Goal: Use online tool/utility: Utilize a website feature to perform a specific function

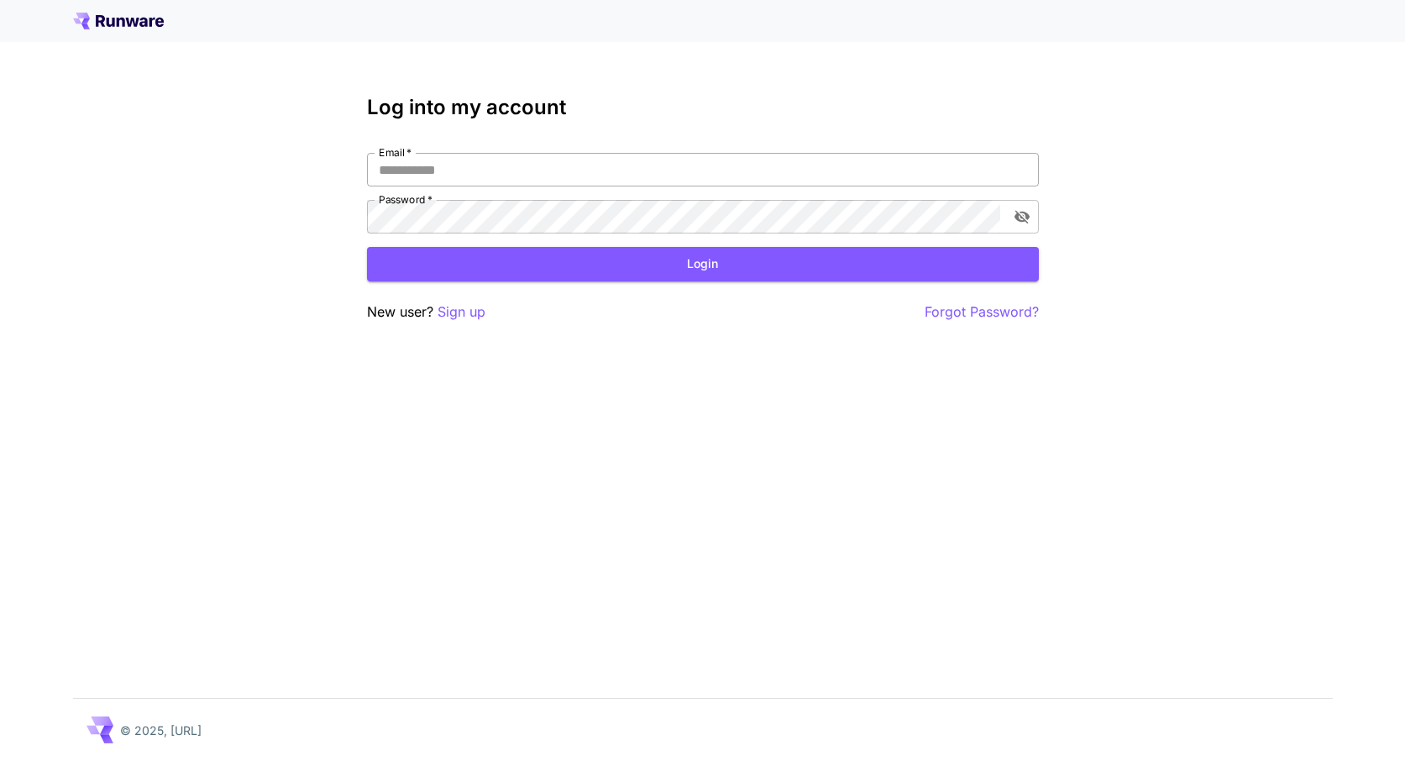
click at [986, 179] on input "Email   *" at bounding box center [703, 170] width 672 height 34
paste input "**********"
type input "**********"
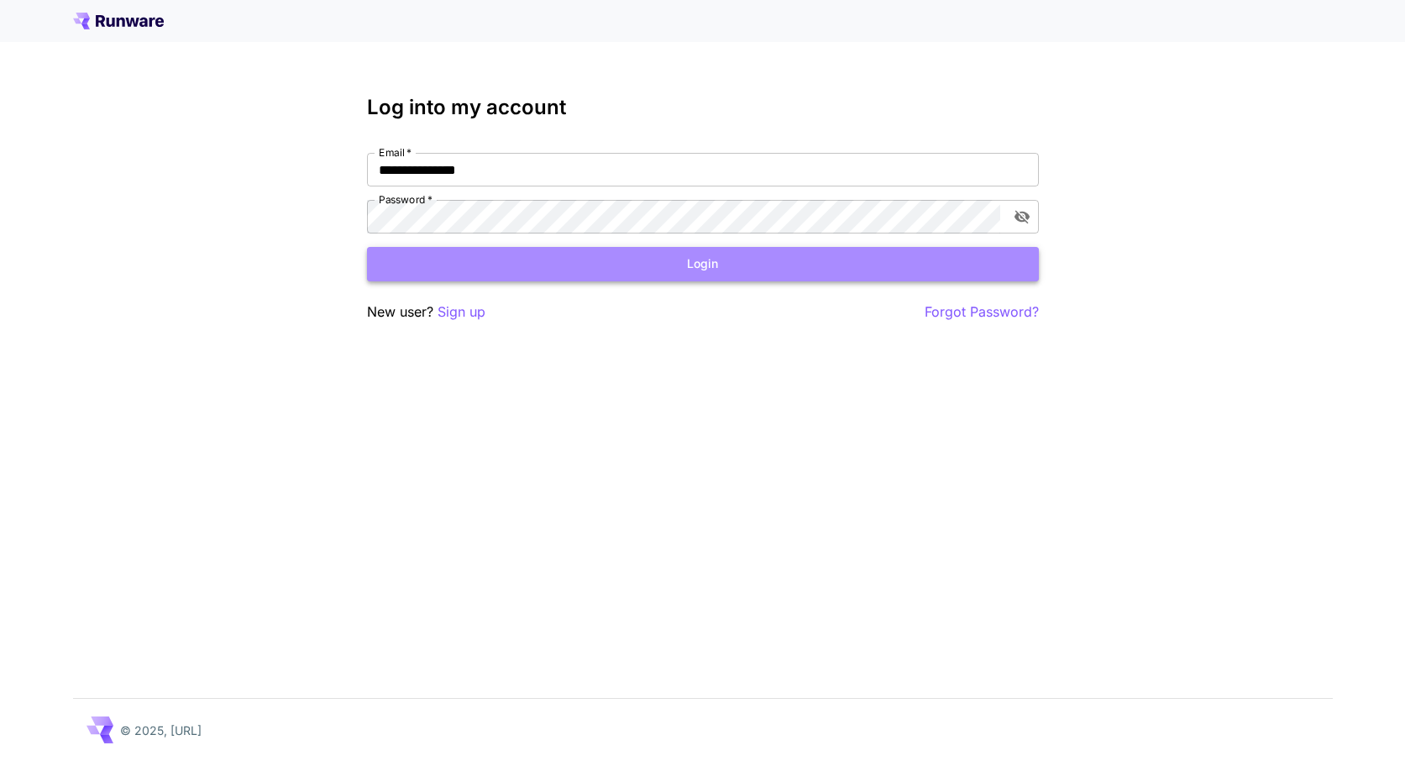
click at [836, 265] on button "Login" at bounding box center [703, 264] width 672 height 34
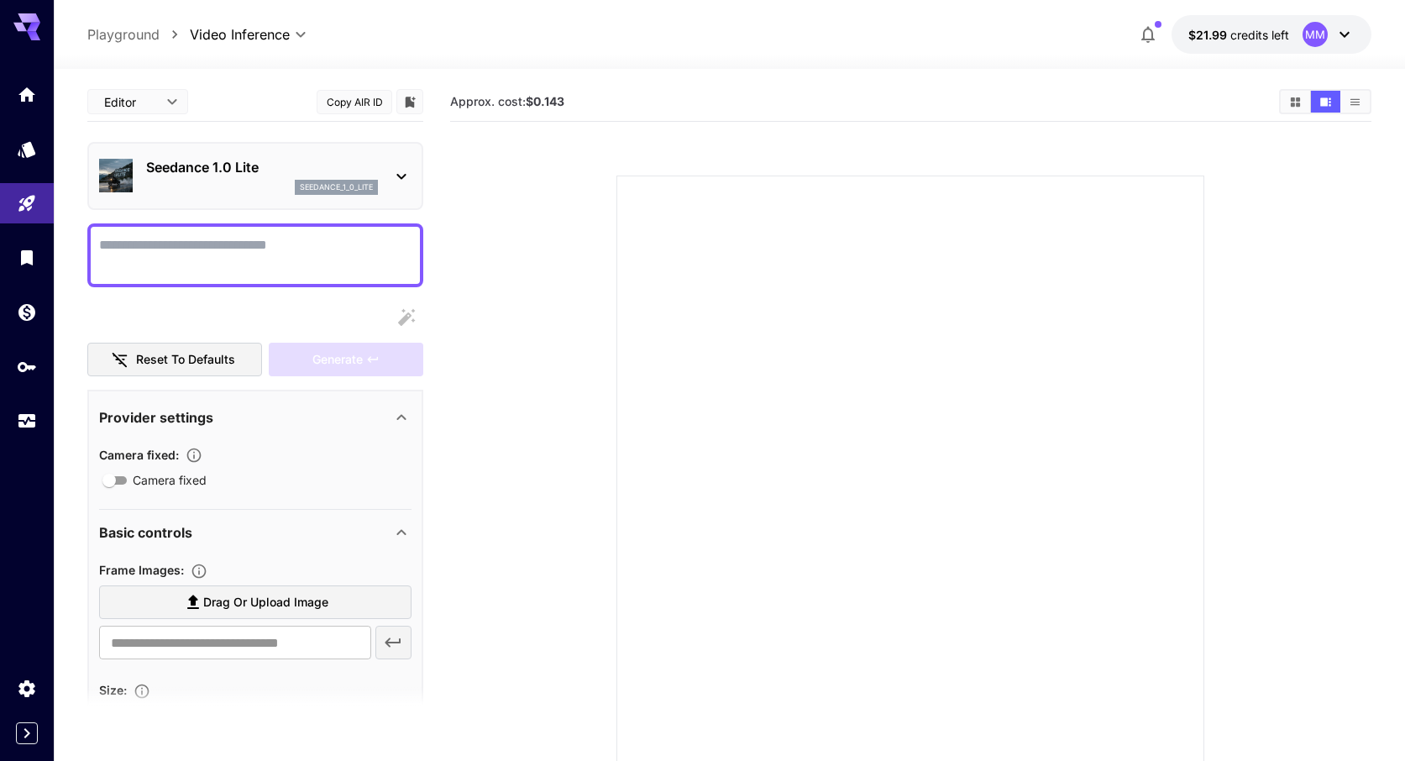
click at [259, 177] on div "Seedance 1.0 Lite seedance_1_0_lite" at bounding box center [262, 176] width 232 height 38
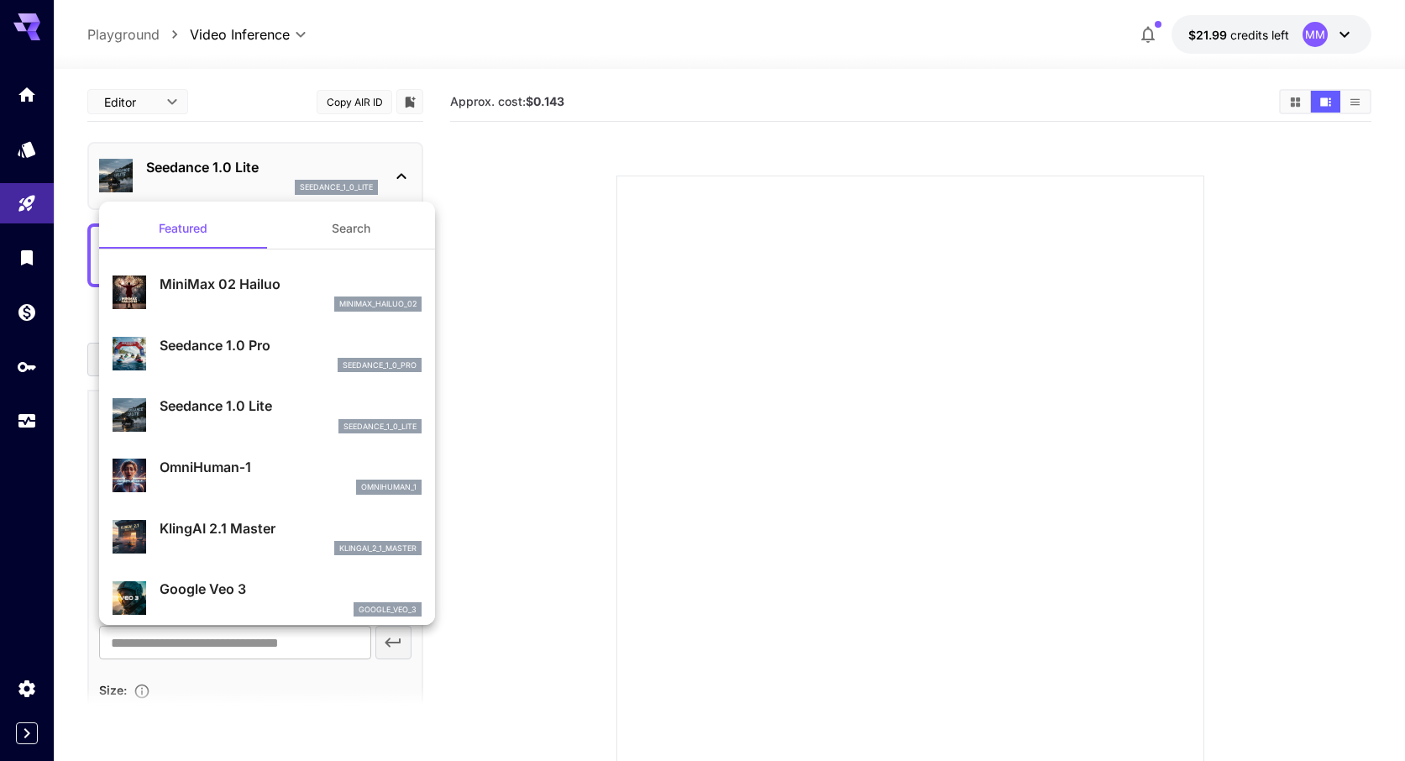
click at [530, 256] on div at bounding box center [702, 380] width 1405 height 761
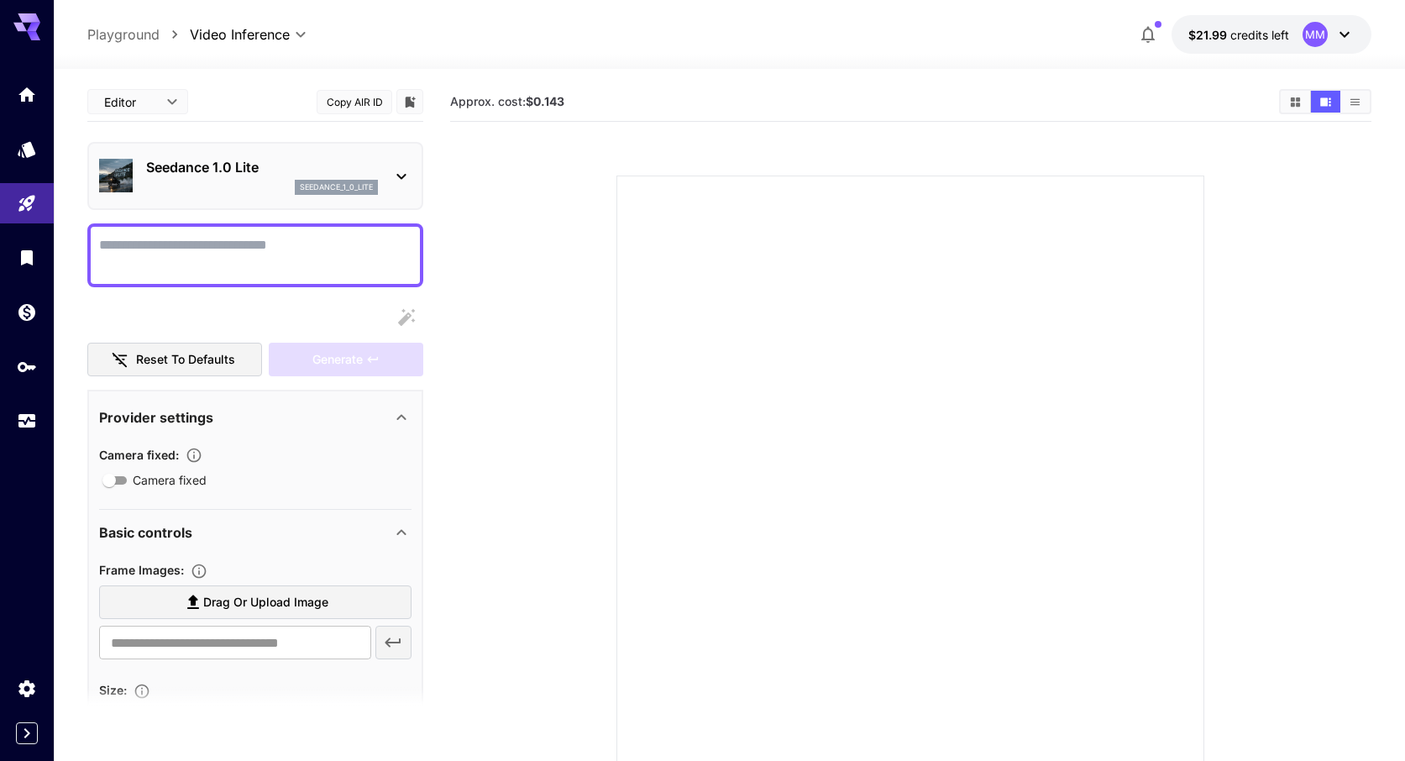
click at [344, 236] on textarea "Camera fixed" at bounding box center [255, 255] width 312 height 40
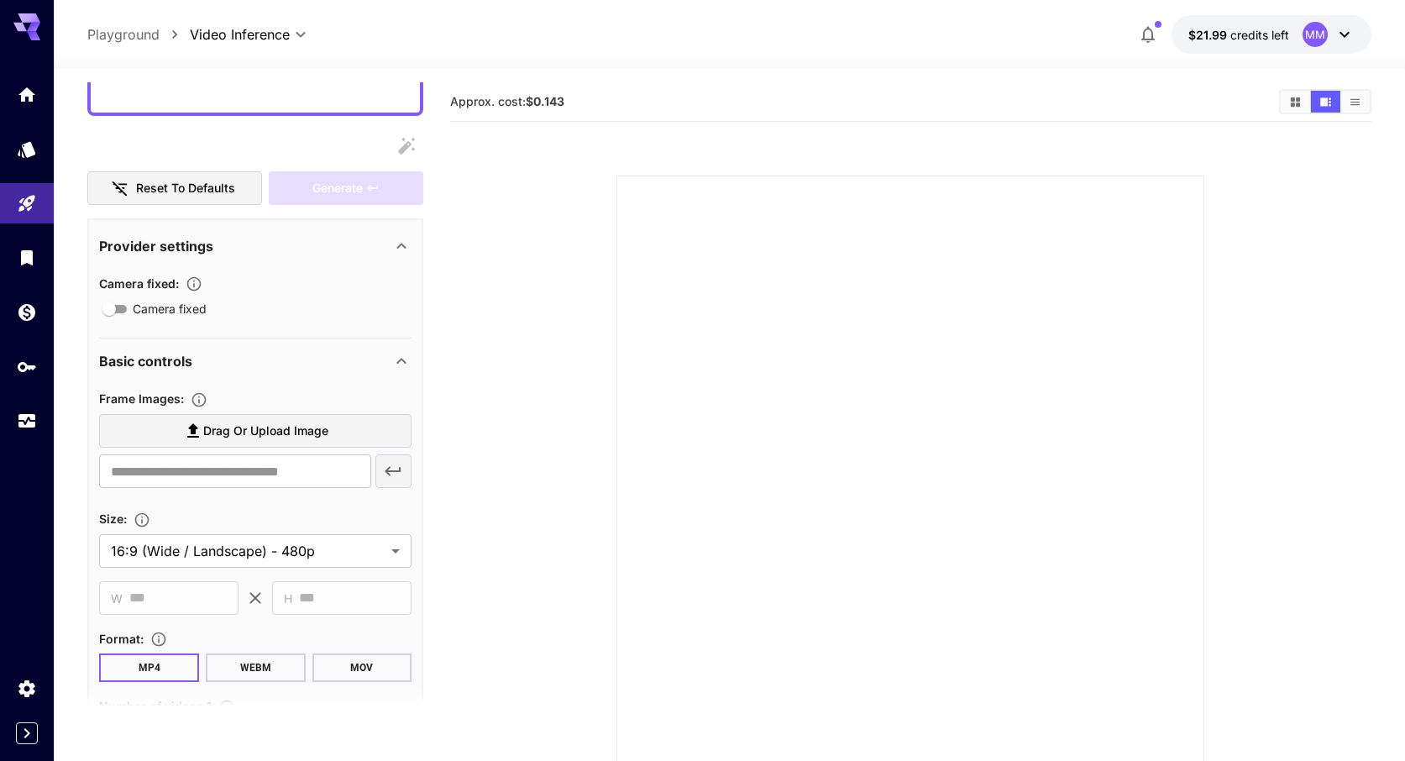
scroll to position [172, 0]
click at [269, 430] on span "Drag or upload image" at bounding box center [265, 430] width 125 height 21
click at [0, 0] on input "Drag or upload image" at bounding box center [0, 0] width 0 height 0
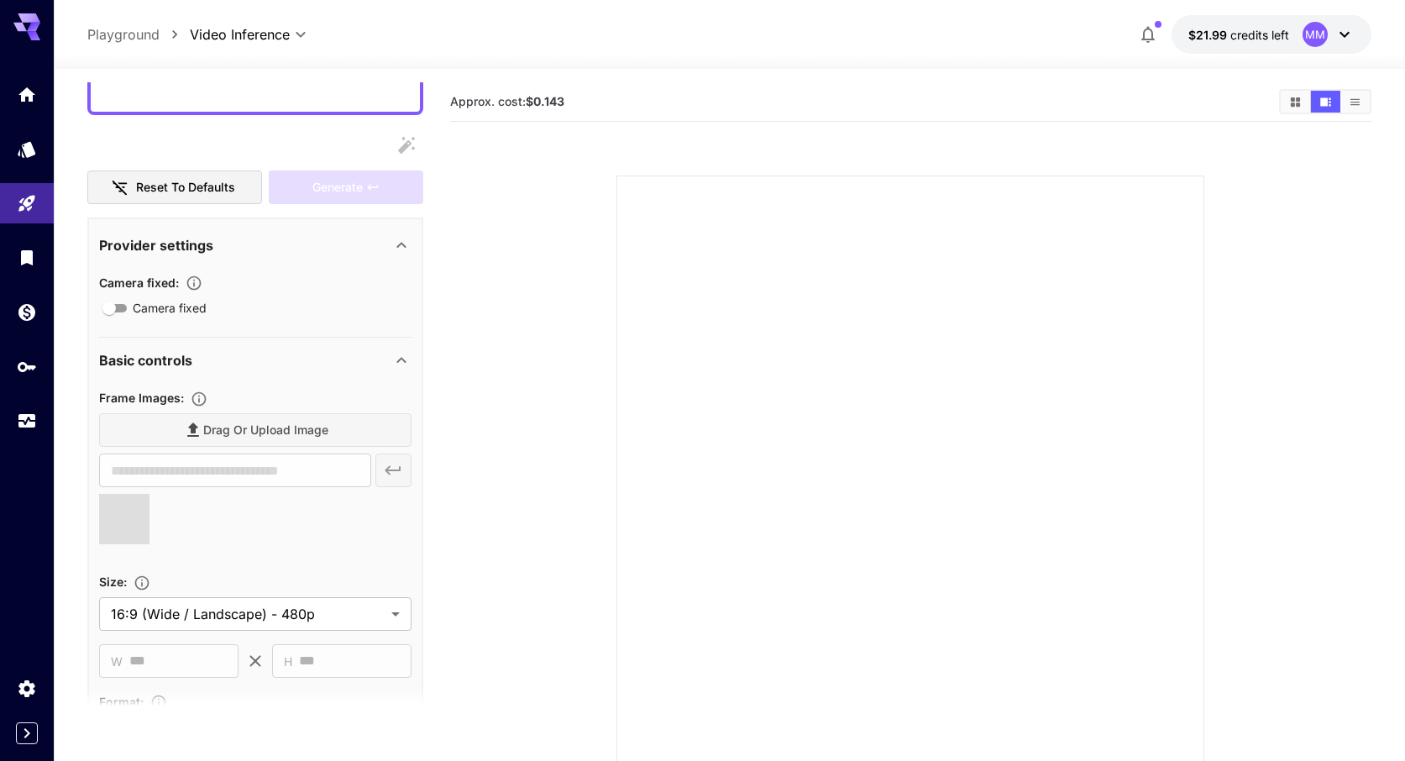
type input "**********"
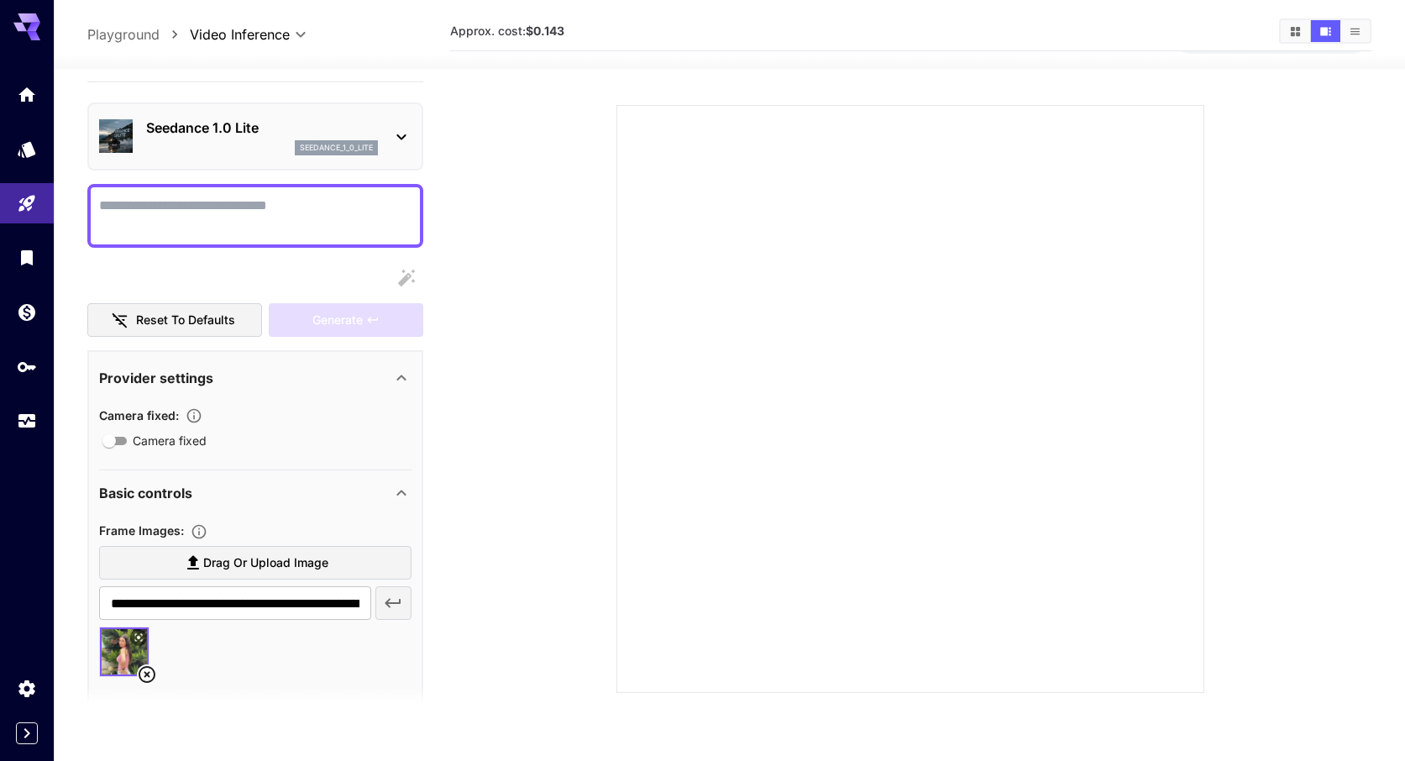
scroll to position [0, 0]
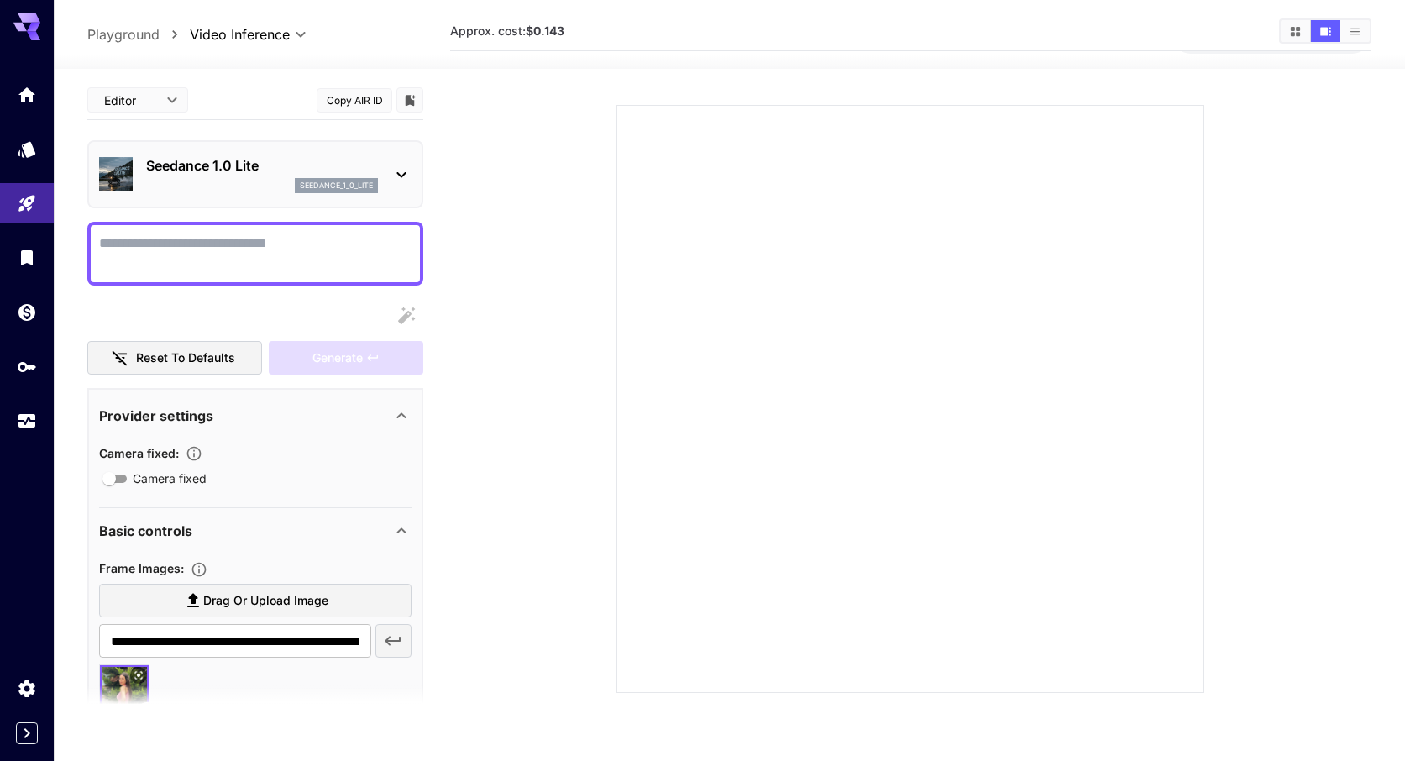
click at [222, 254] on textarea "Camera fixed" at bounding box center [255, 253] width 312 height 40
type textarea "**********"
click at [355, 354] on div "Generate" at bounding box center [346, 358] width 155 height 34
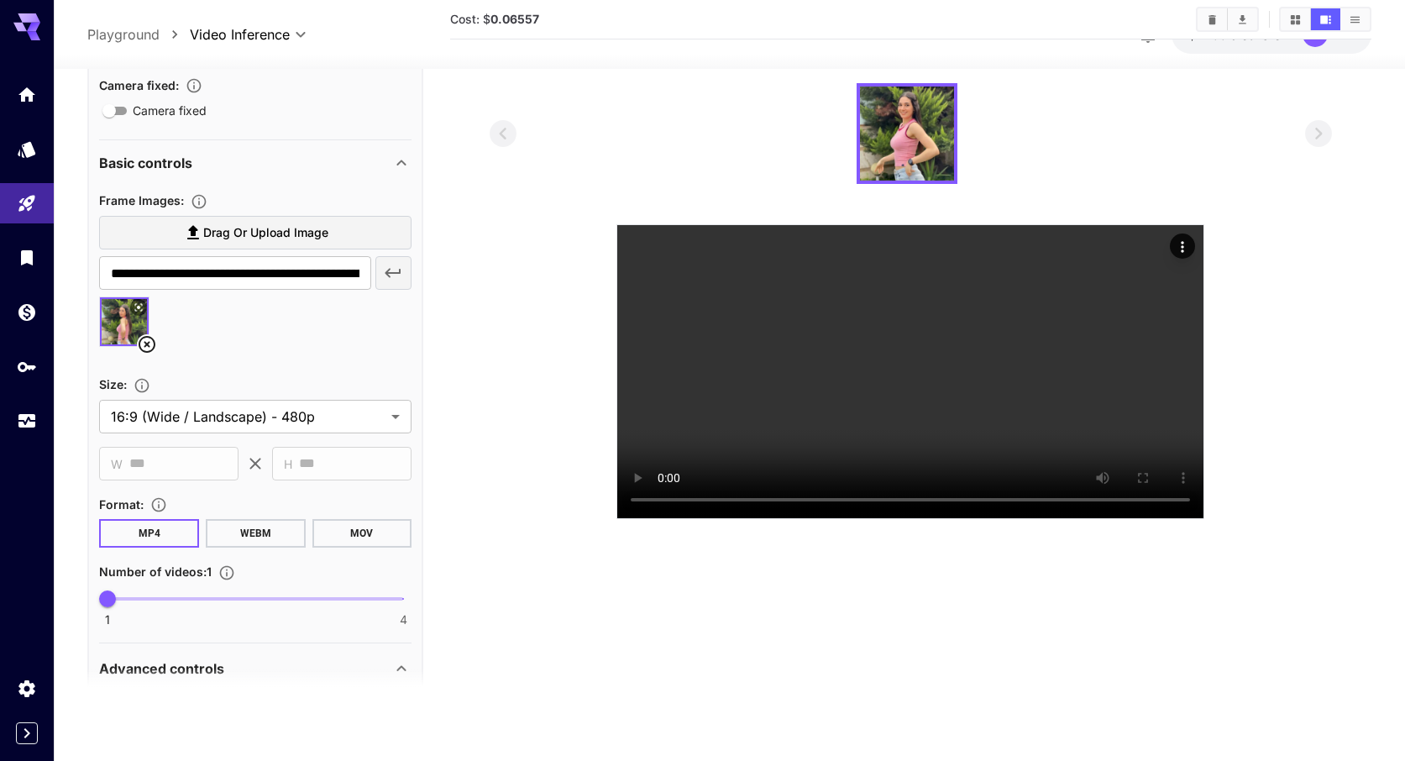
scroll to position [364, 0]
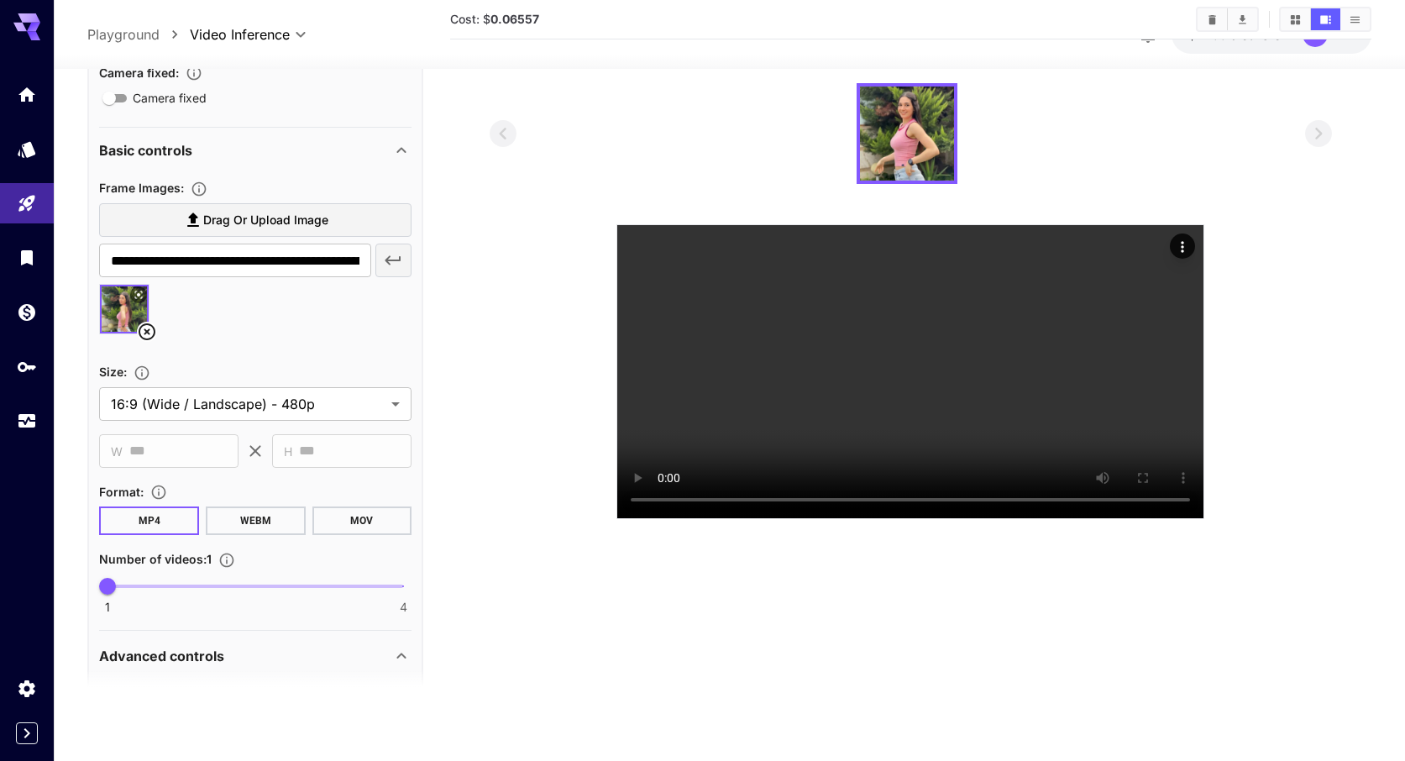
click at [150, 336] on icon at bounding box center [147, 332] width 20 height 20
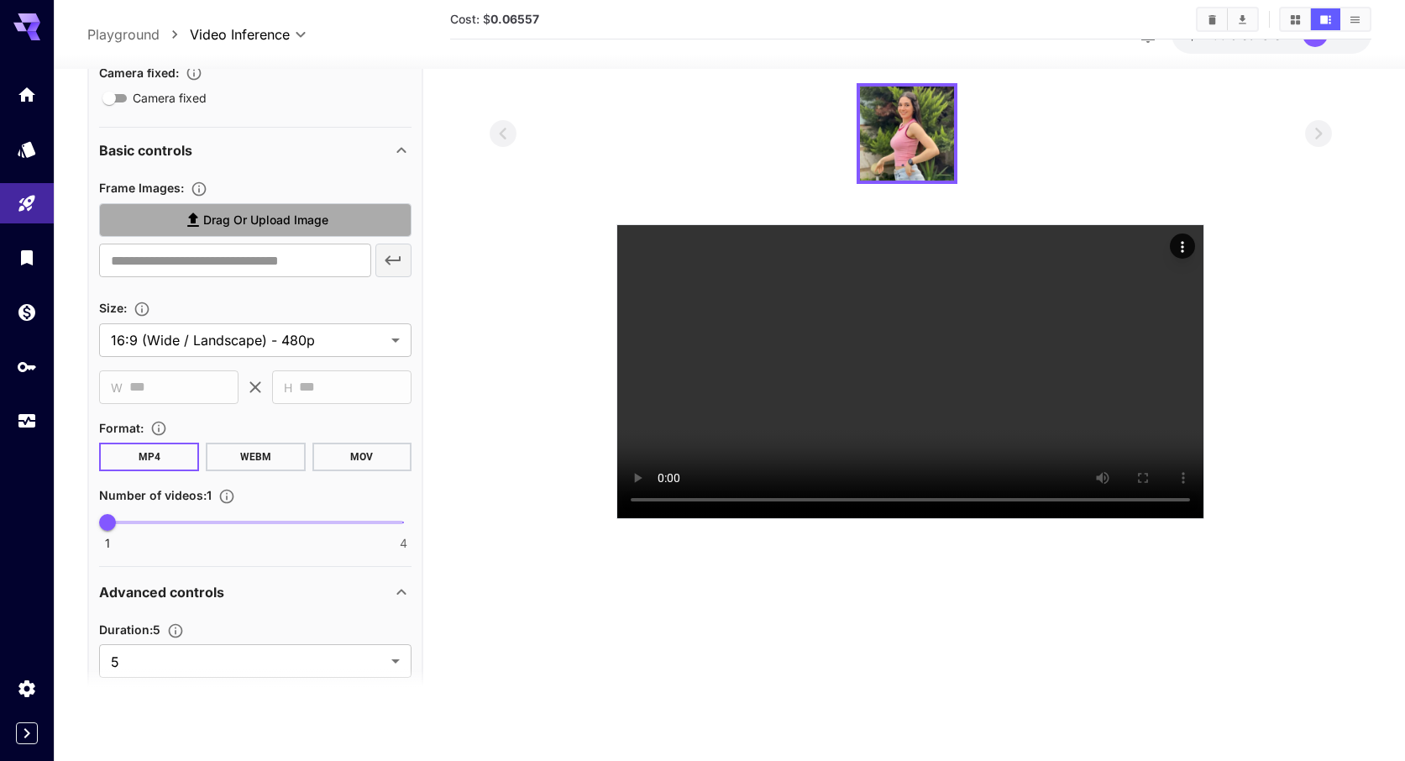
click at [309, 226] on span "Drag or upload image" at bounding box center [265, 220] width 125 height 21
click at [0, 0] on input "Drag or upload image" at bounding box center [0, 0] width 0 height 0
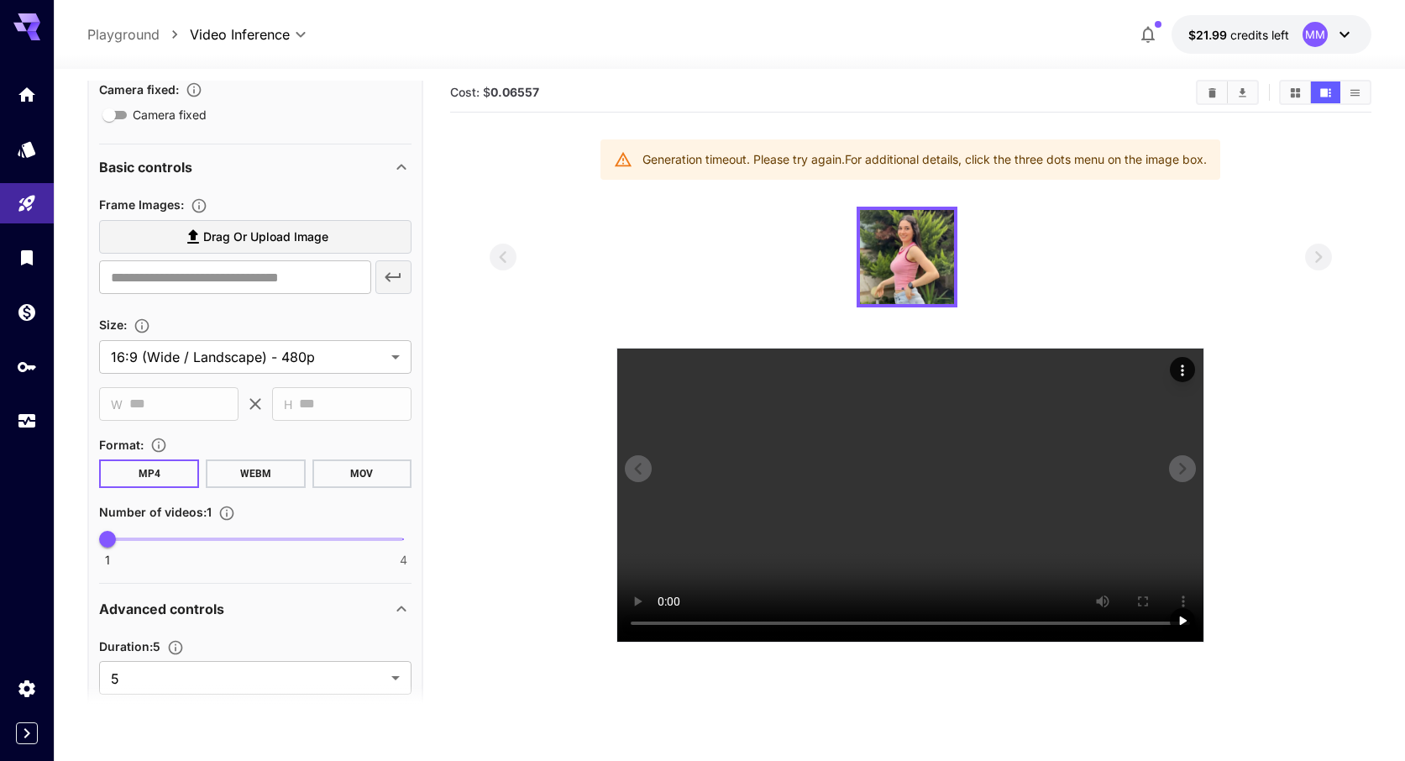
scroll to position [0, 0]
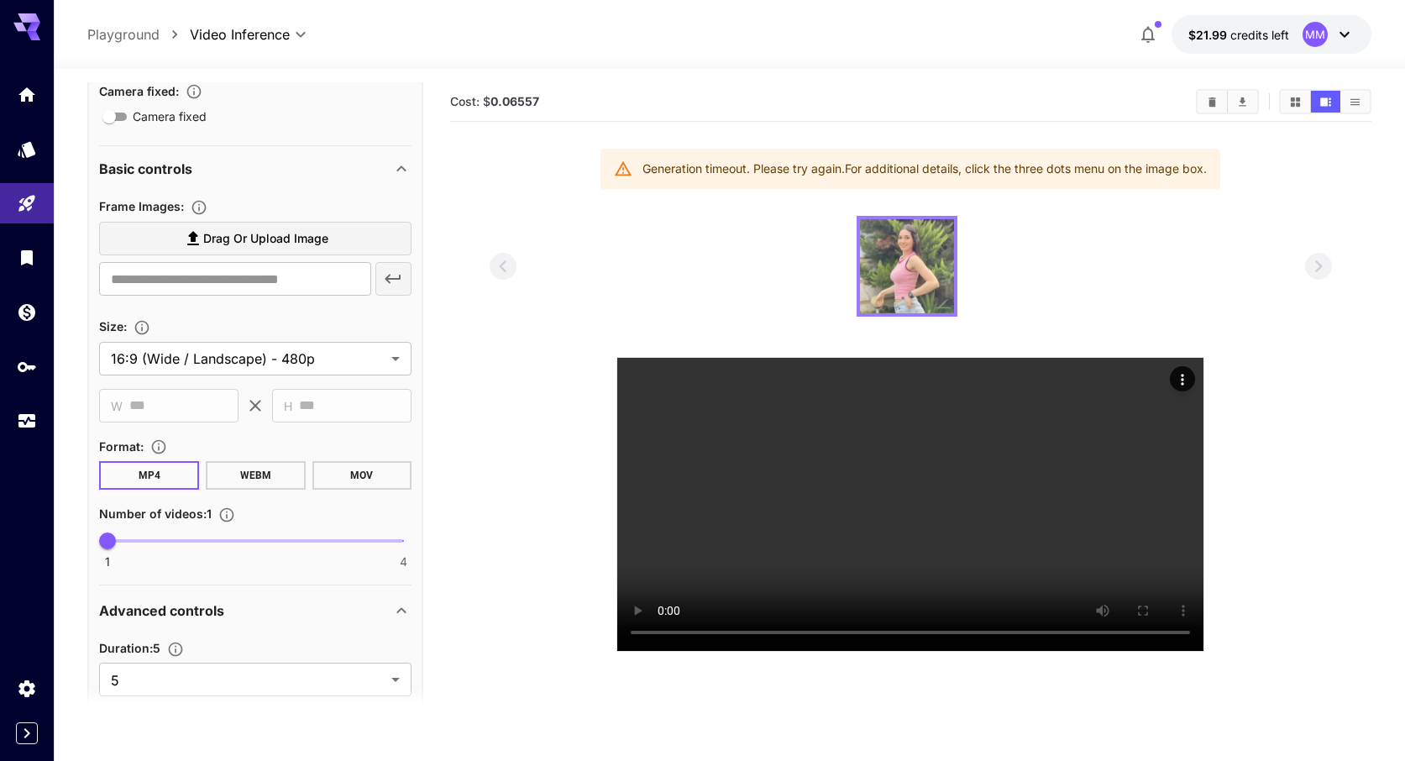
click at [909, 241] on img at bounding box center [907, 266] width 94 height 94
click at [931, 249] on img at bounding box center [907, 266] width 94 height 94
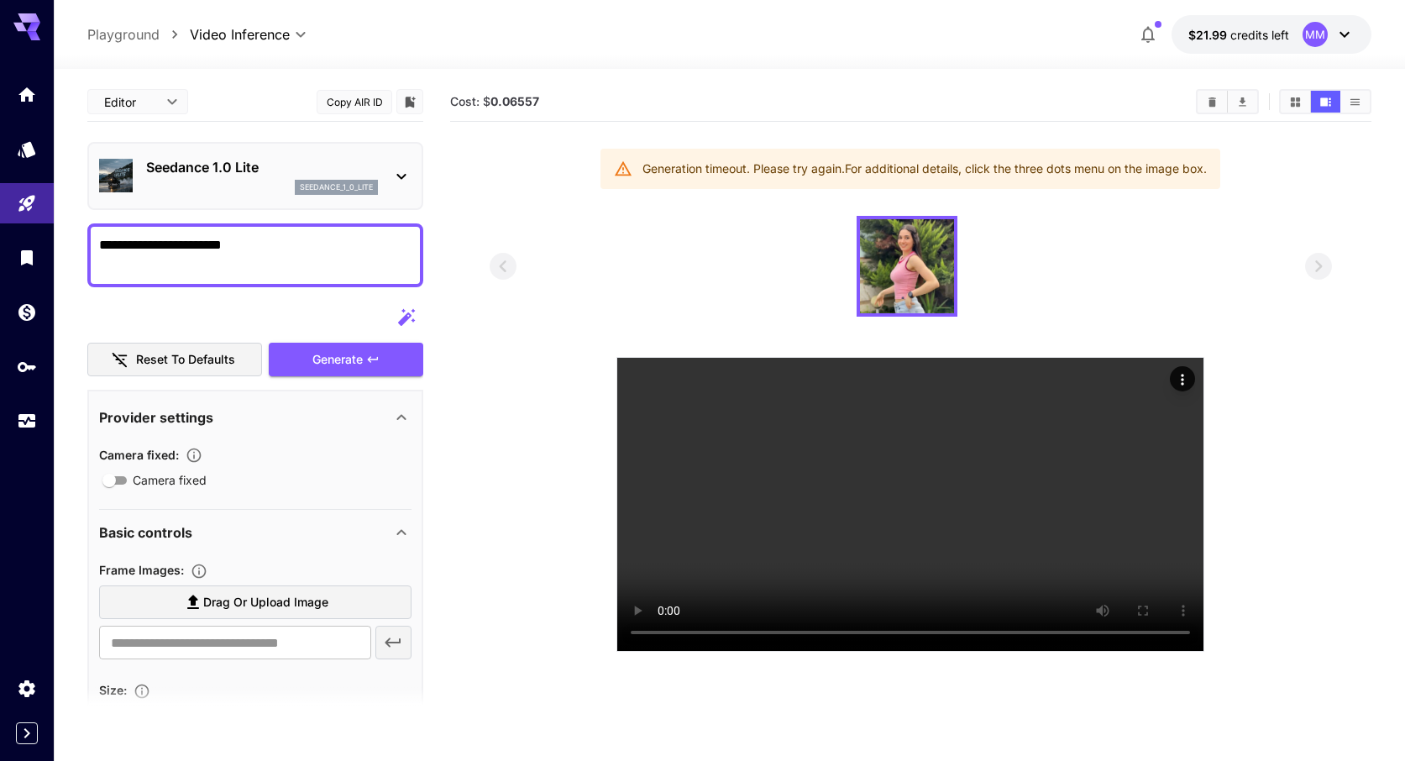
click at [396, 178] on icon at bounding box center [401, 176] width 20 height 20
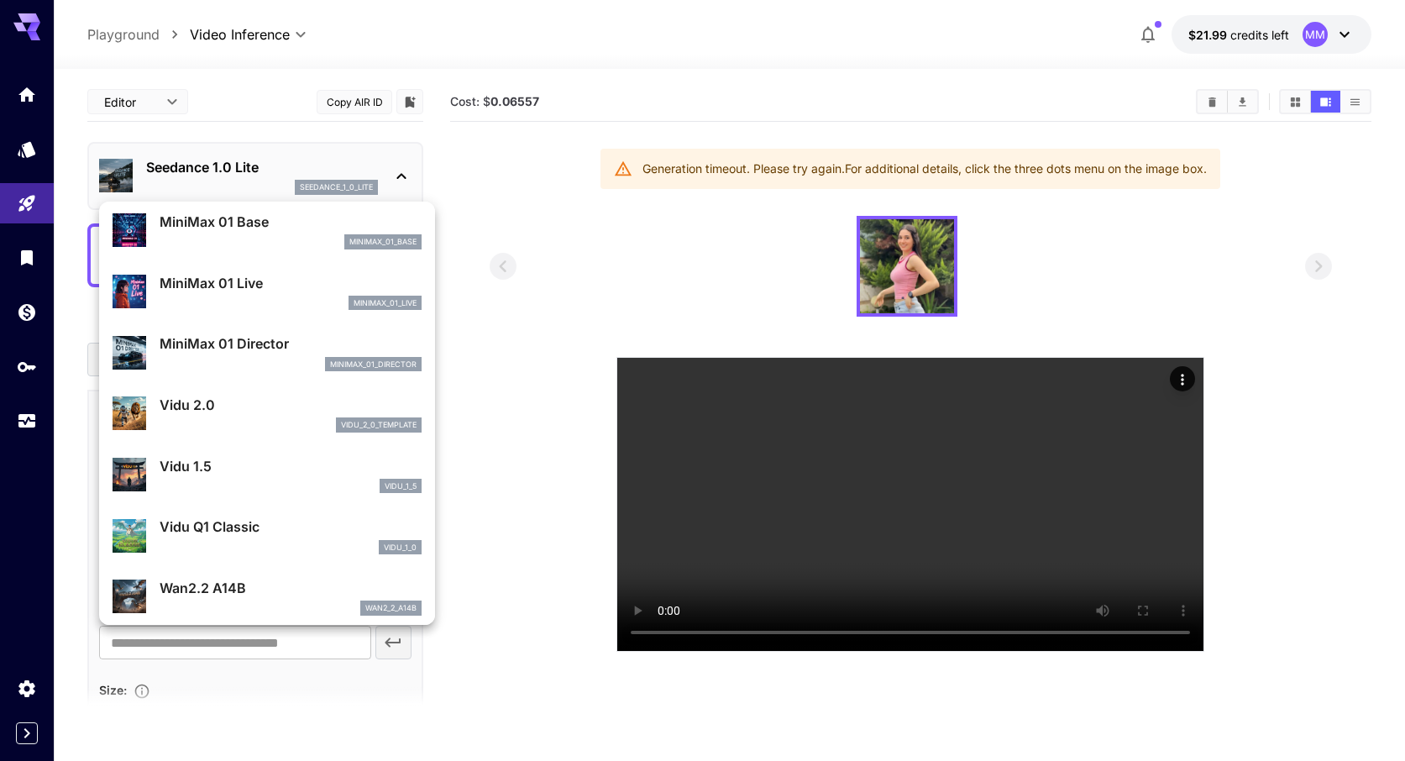
scroll to position [1420, 0]
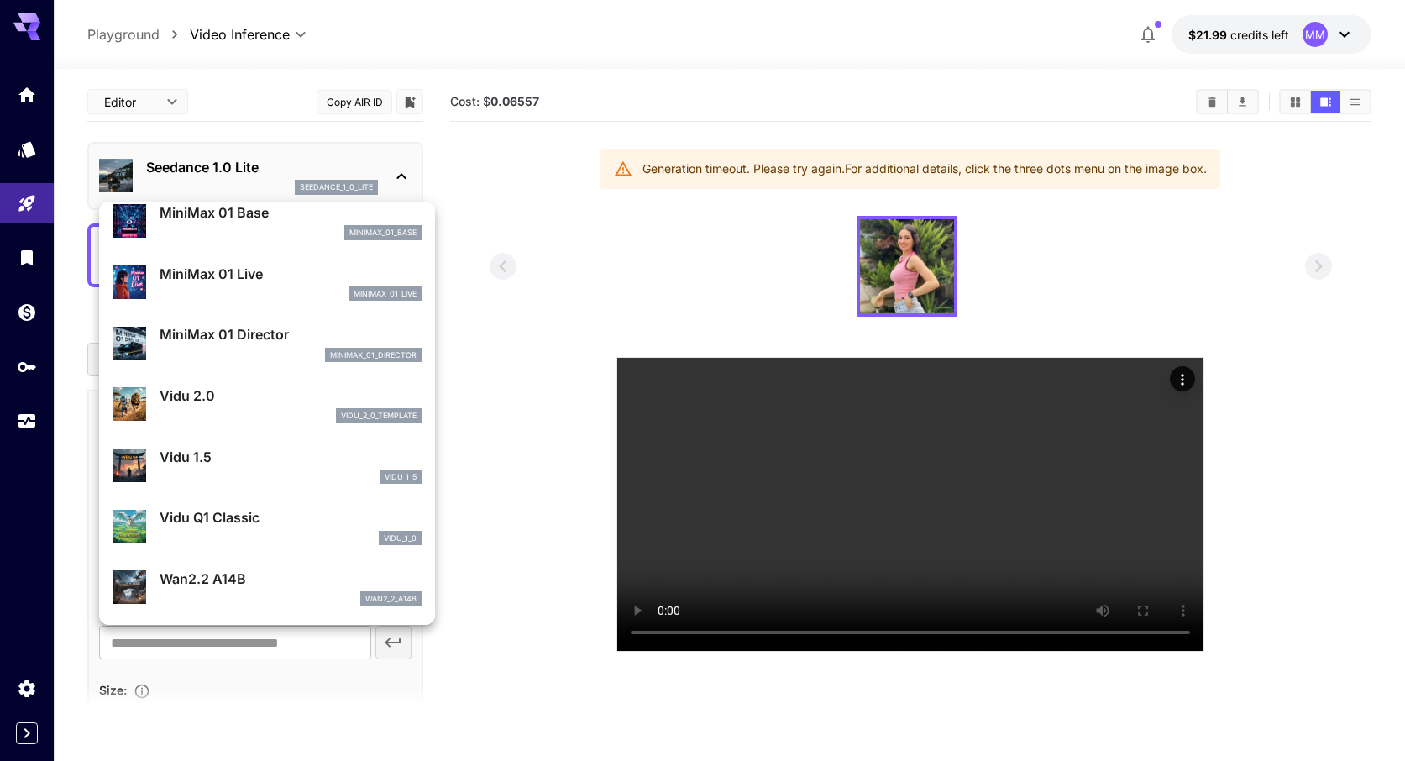
click at [258, 584] on p "Wan2.2 A14B" at bounding box center [291, 578] width 262 height 20
type input "**********"
type input "****"
type input "***"
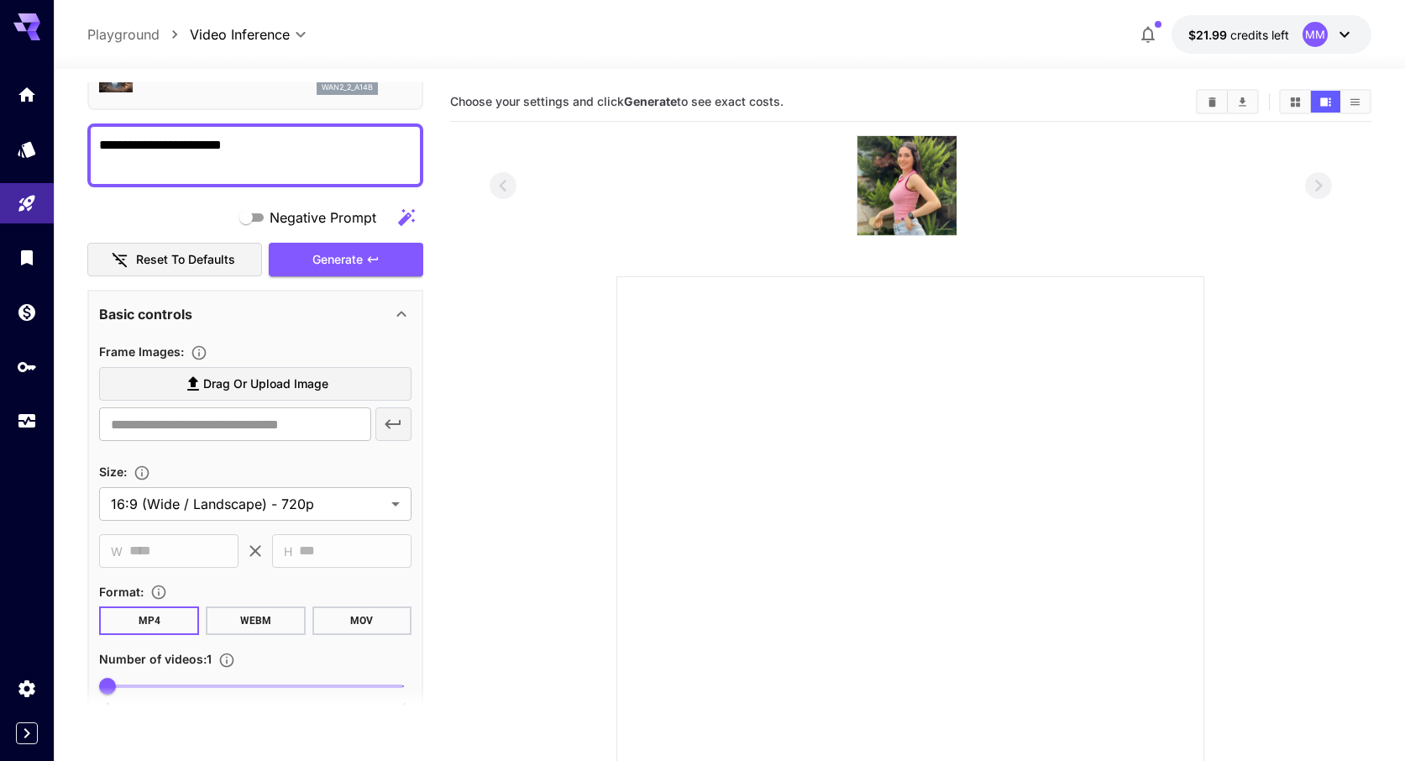
scroll to position [112, 0]
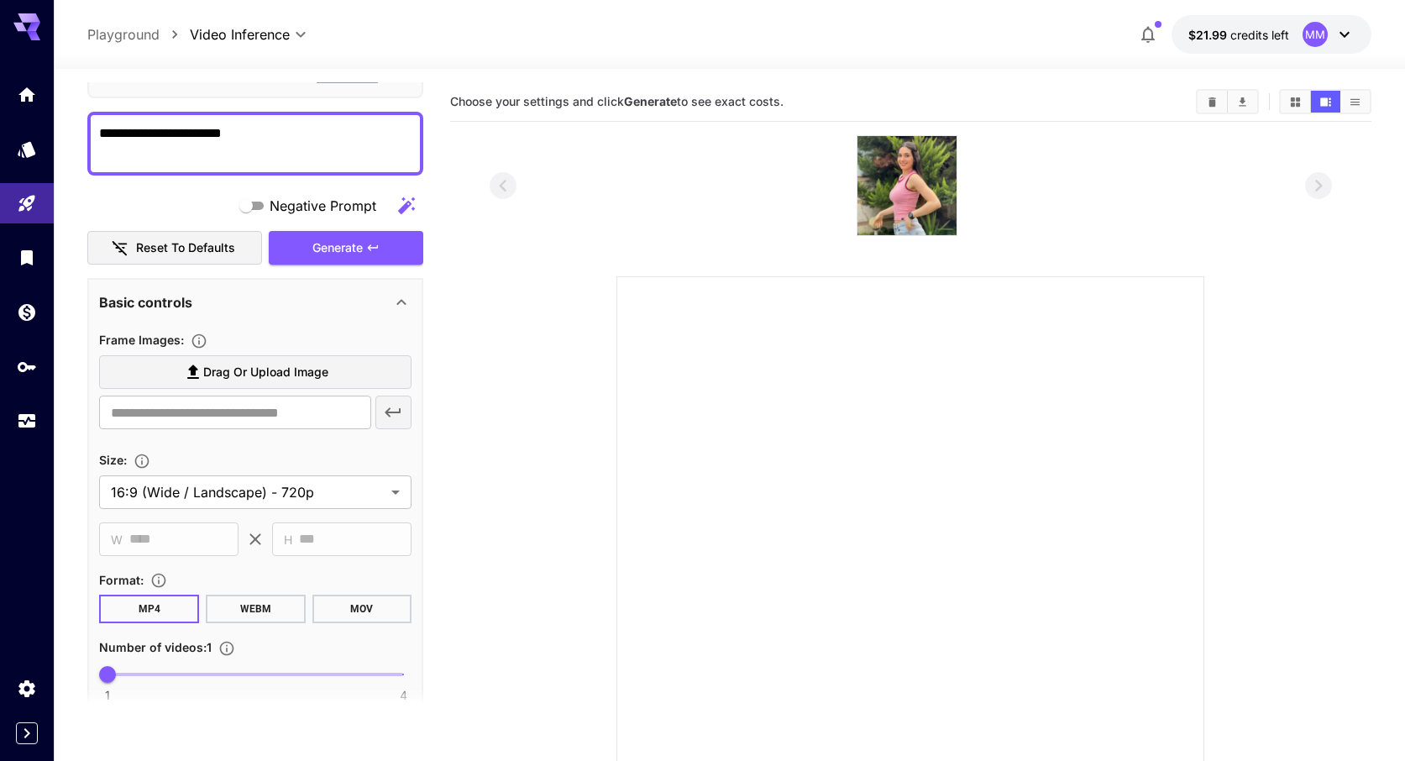
click at [305, 375] on span "Drag or upload image" at bounding box center [265, 372] width 125 height 21
click at [0, 0] on input "Drag or upload image" at bounding box center [0, 0] width 0 height 0
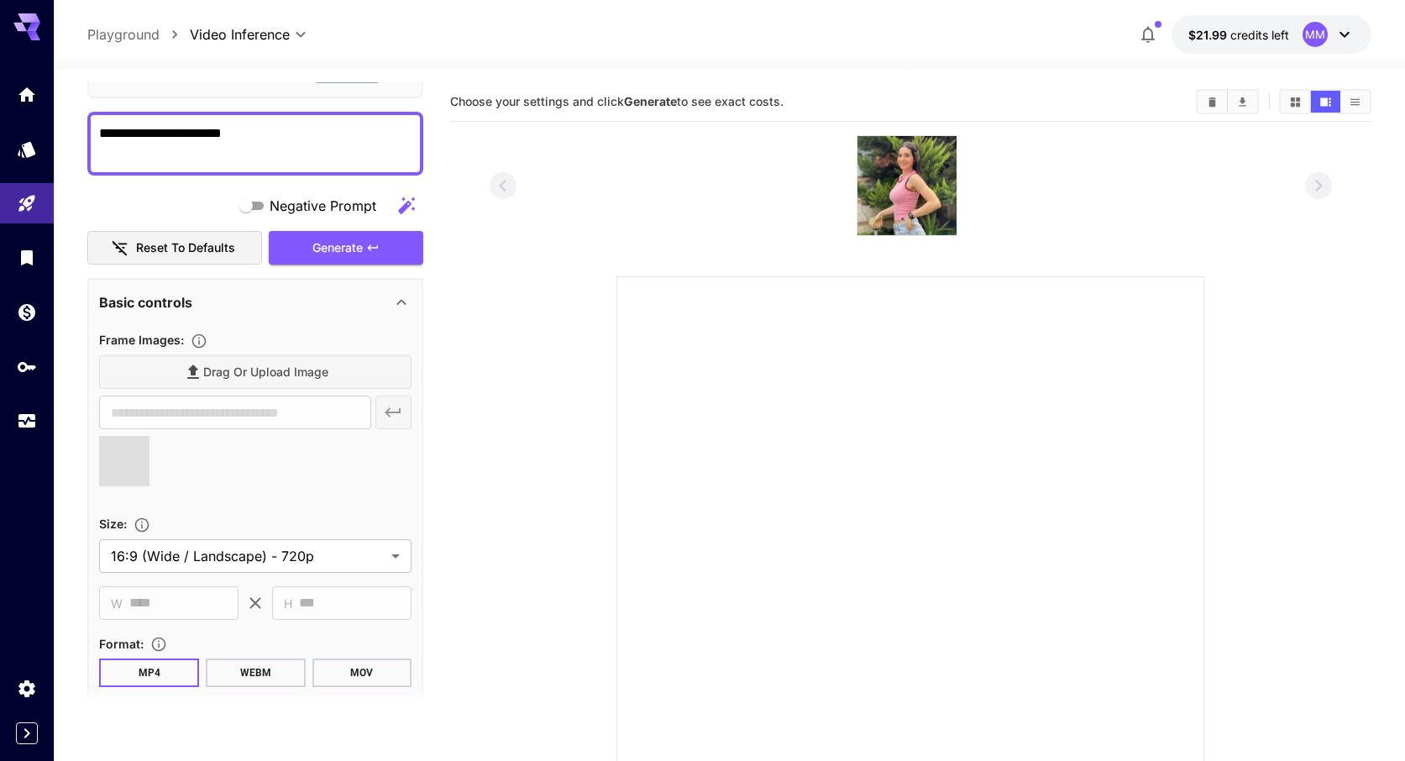
type input "**********"
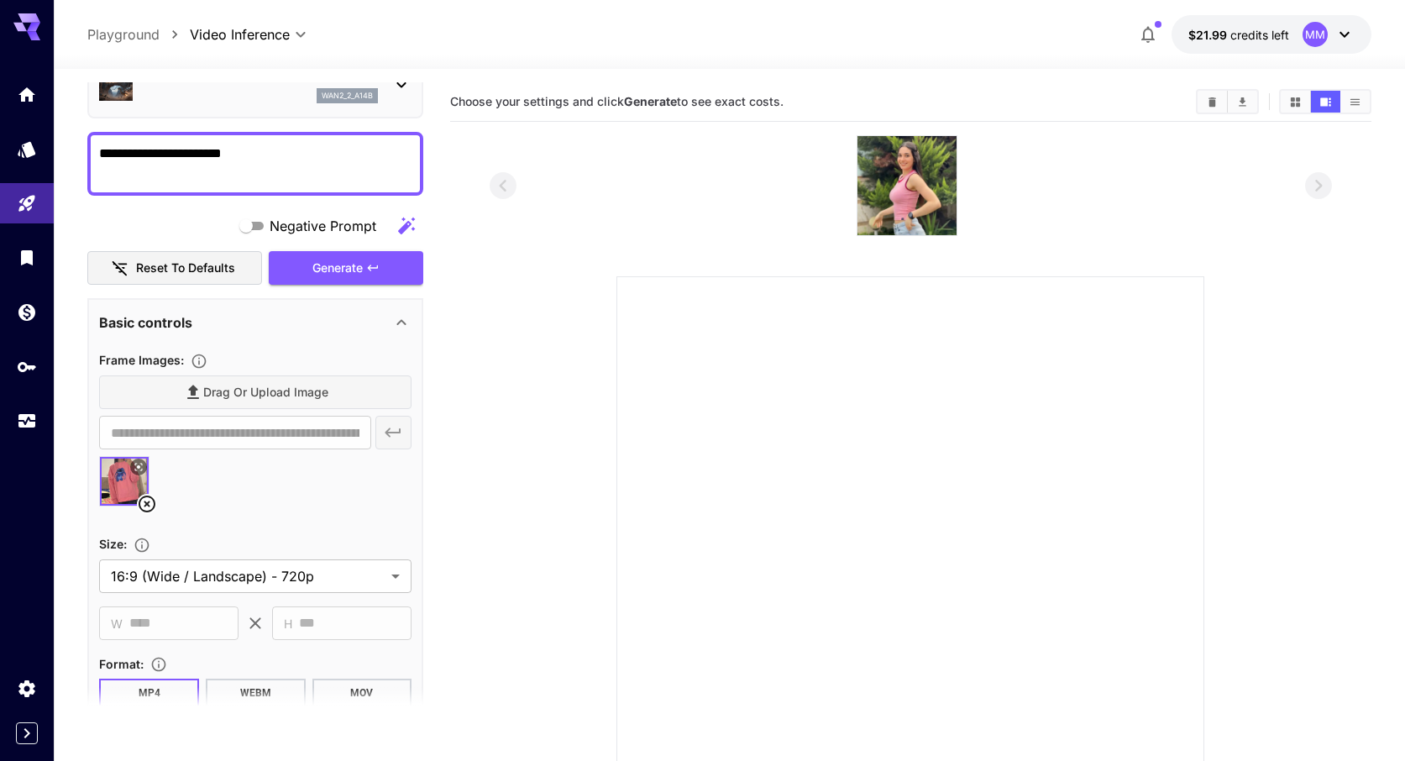
scroll to position [0, 0]
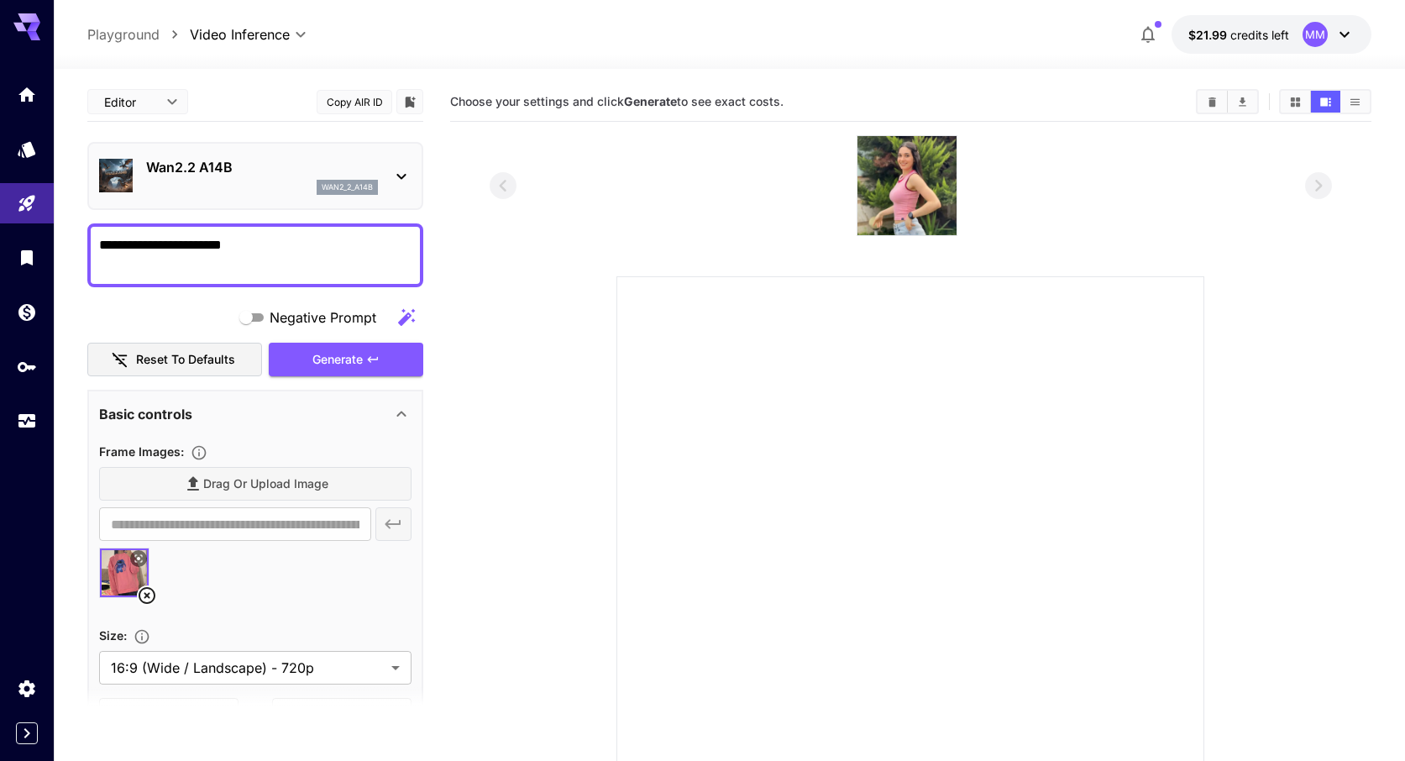
click at [270, 252] on textarea "**********" at bounding box center [255, 255] width 312 height 40
click at [322, 361] on div "Generate" at bounding box center [346, 360] width 155 height 34
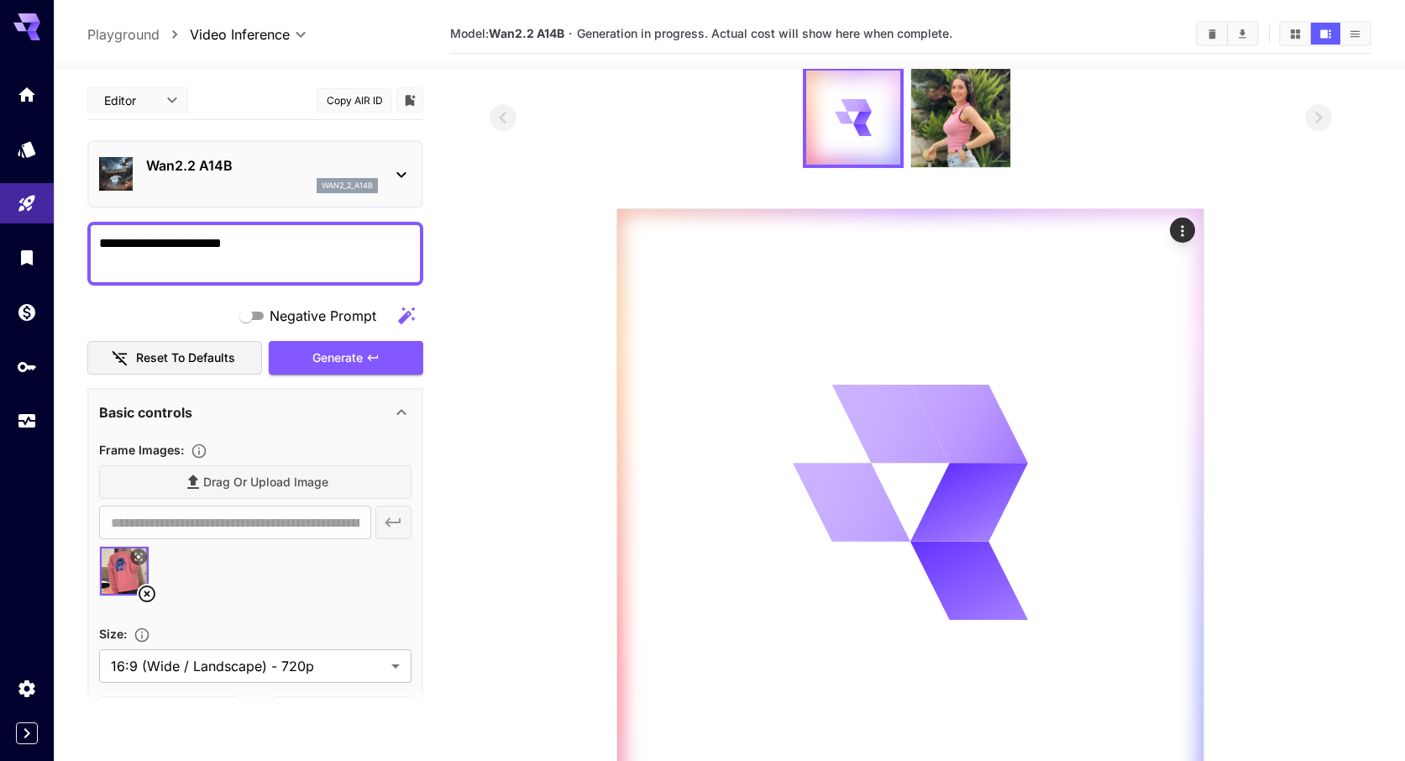
scroll to position [65, 0]
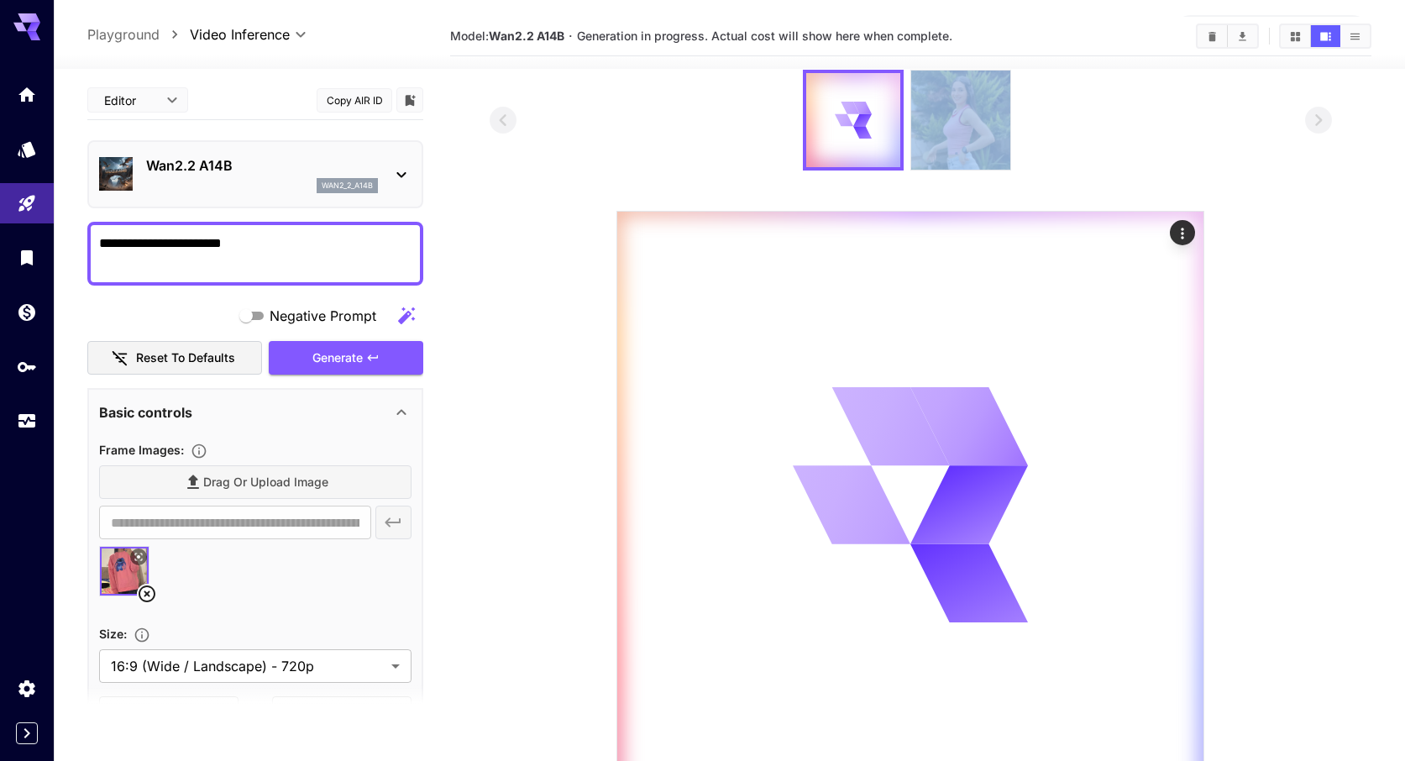
drag, startPoint x: 963, startPoint y: 125, endPoint x: 1058, endPoint y: 90, distance: 101.2
click at [1058, 90] on div at bounding box center [911, 120] width 843 height 101
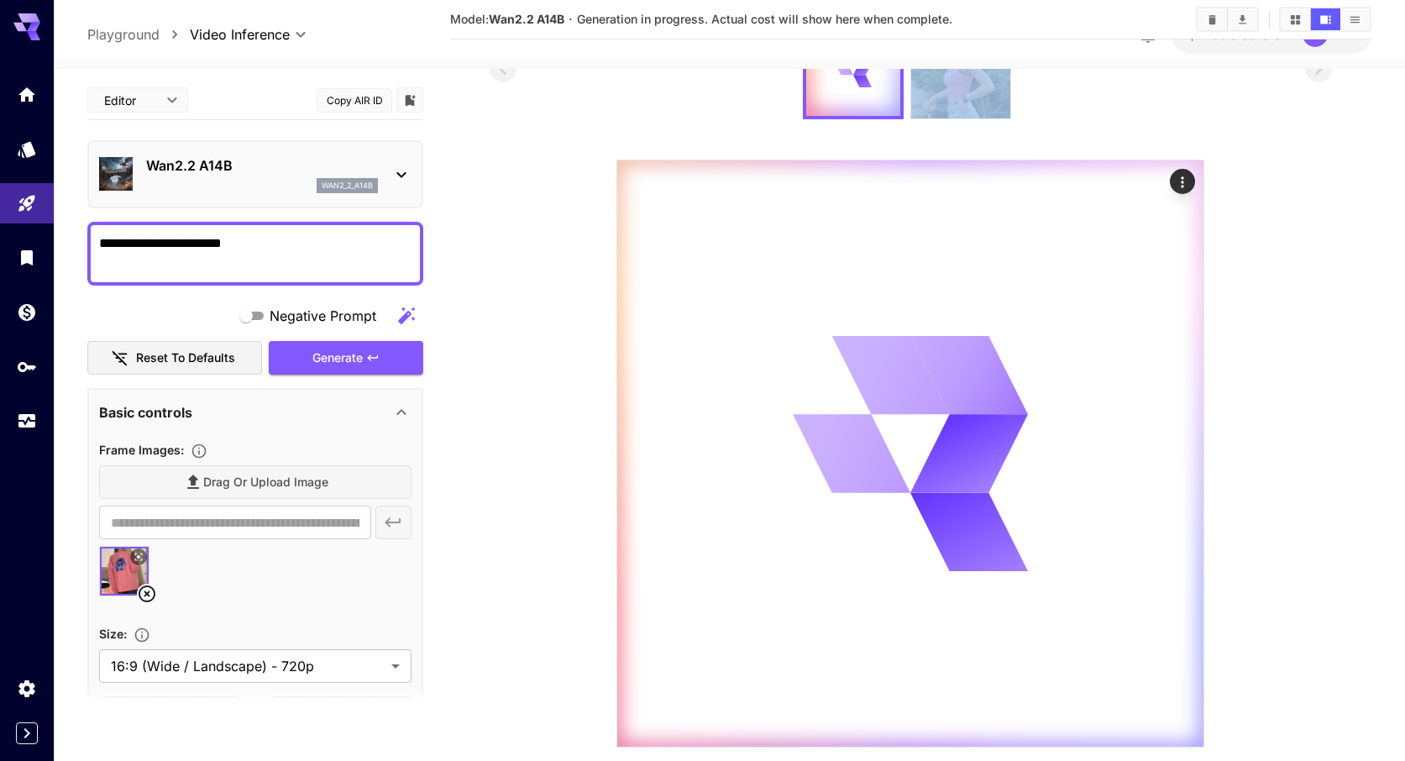
scroll to position [0, 0]
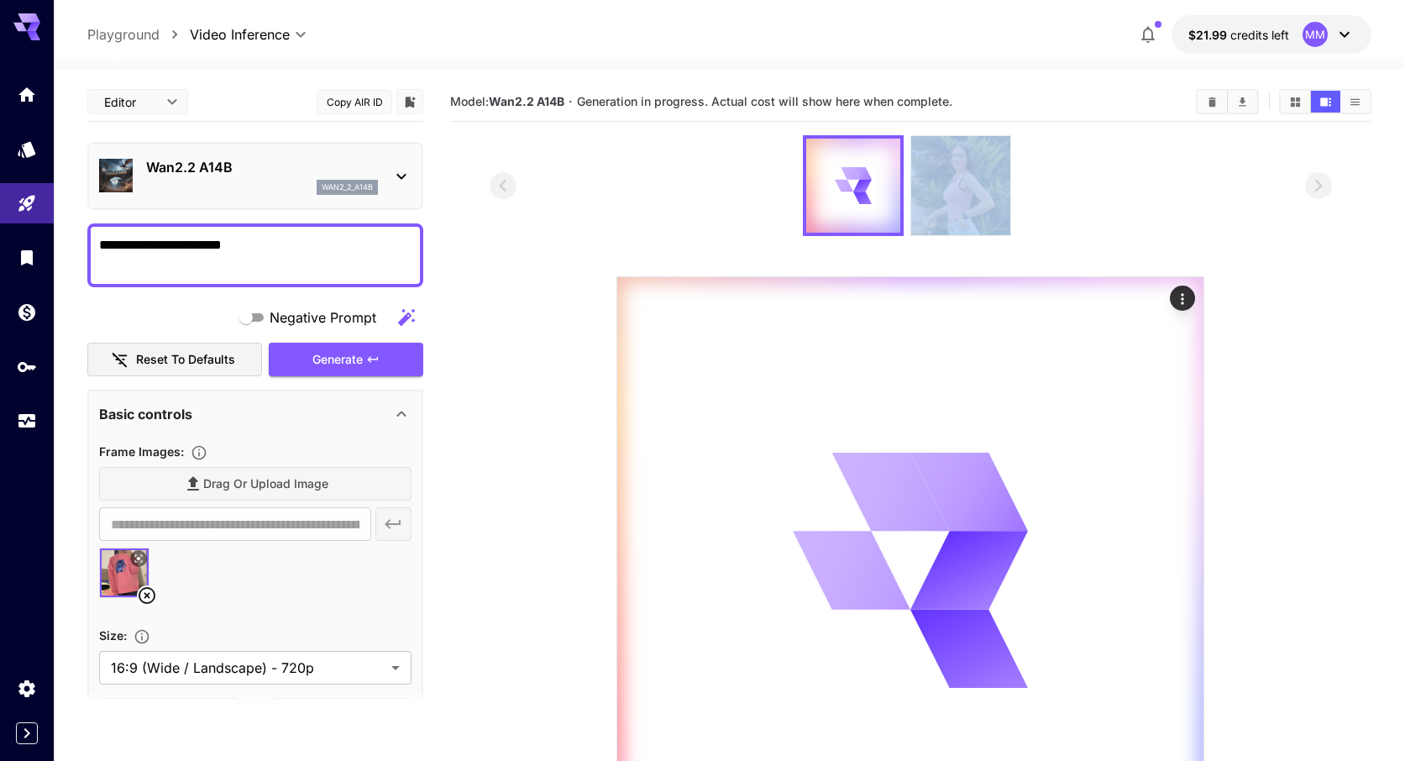
click at [963, 178] on img at bounding box center [960, 185] width 99 height 99
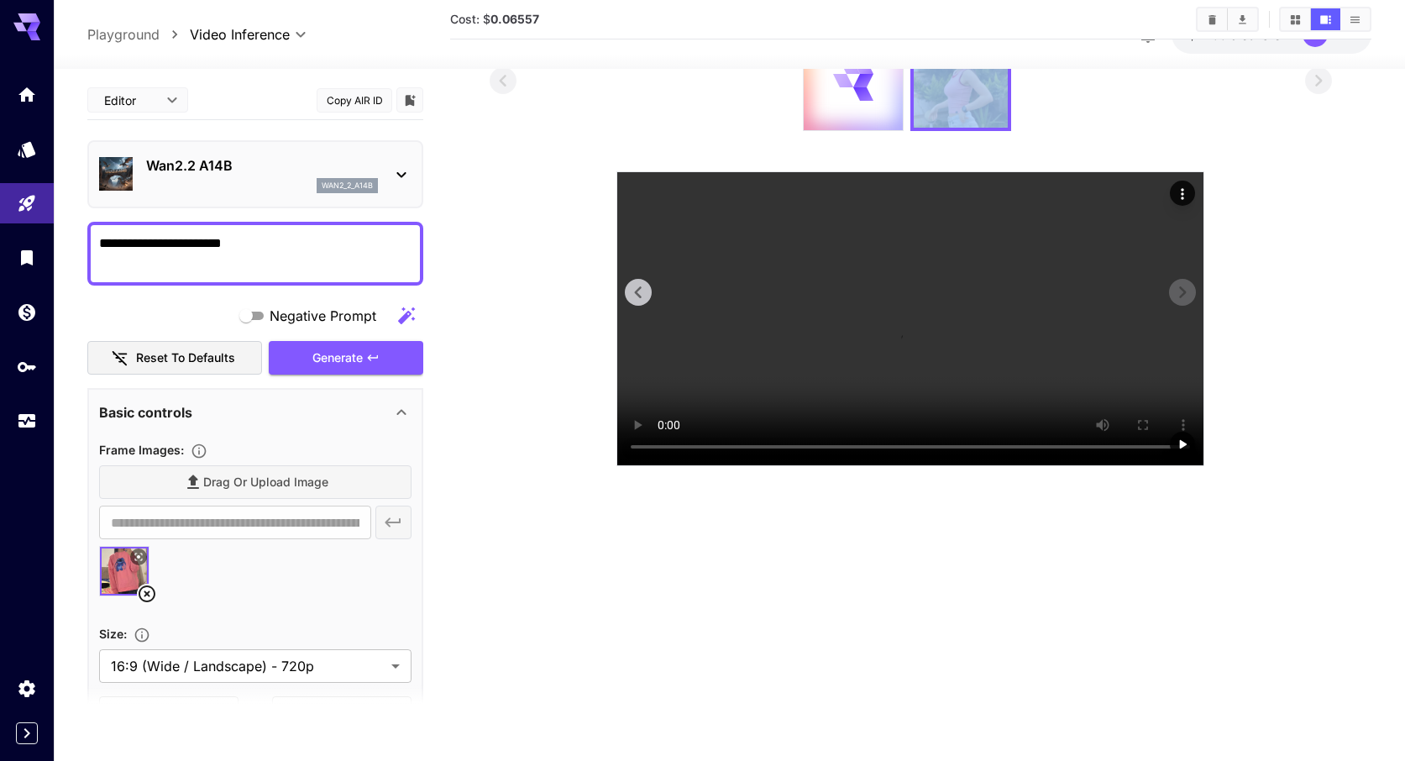
scroll to position [100, 0]
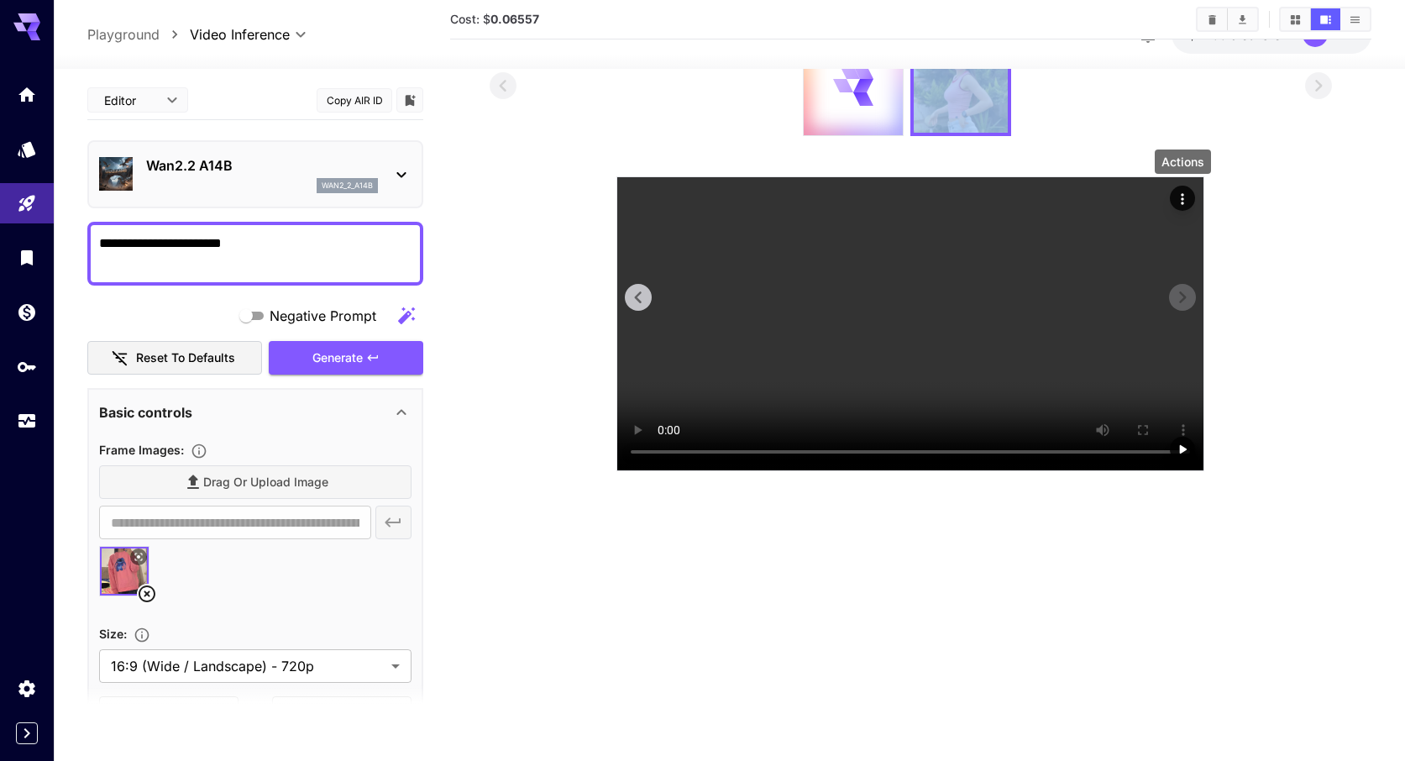
click at [1187, 204] on icon "Actions" at bounding box center [1182, 199] width 17 height 17
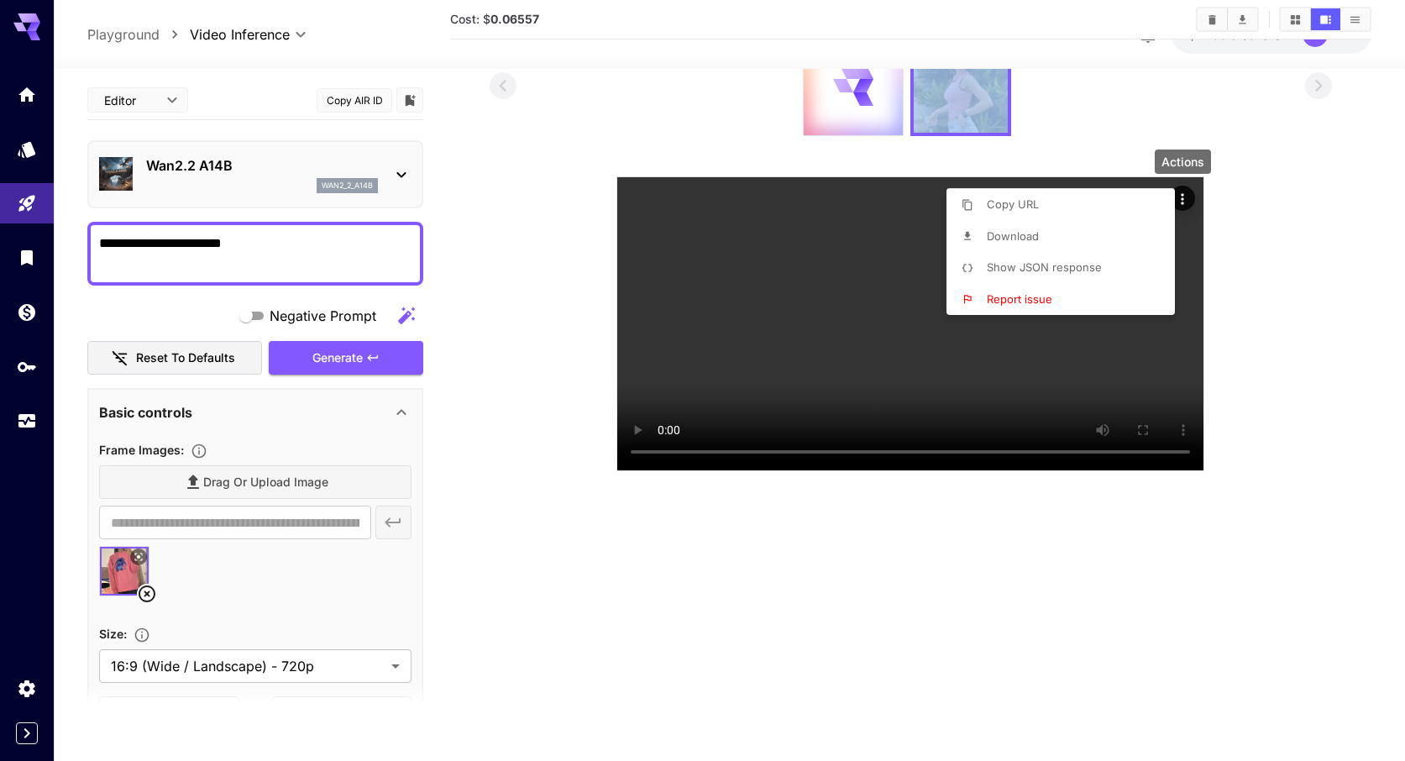
click at [1106, 241] on li "Download" at bounding box center [1065, 237] width 238 height 32
click at [1307, 160] on div at bounding box center [702, 380] width 1405 height 761
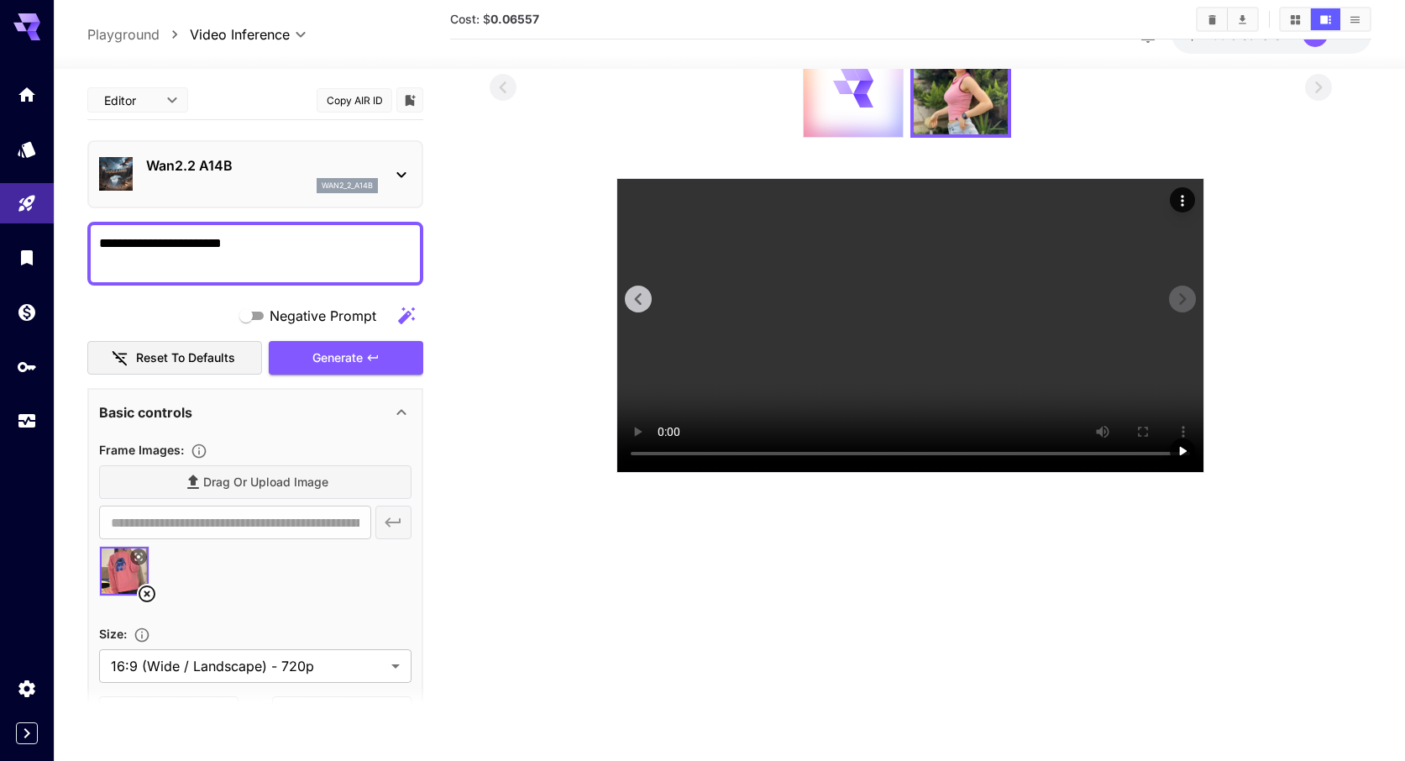
scroll to position [0, 0]
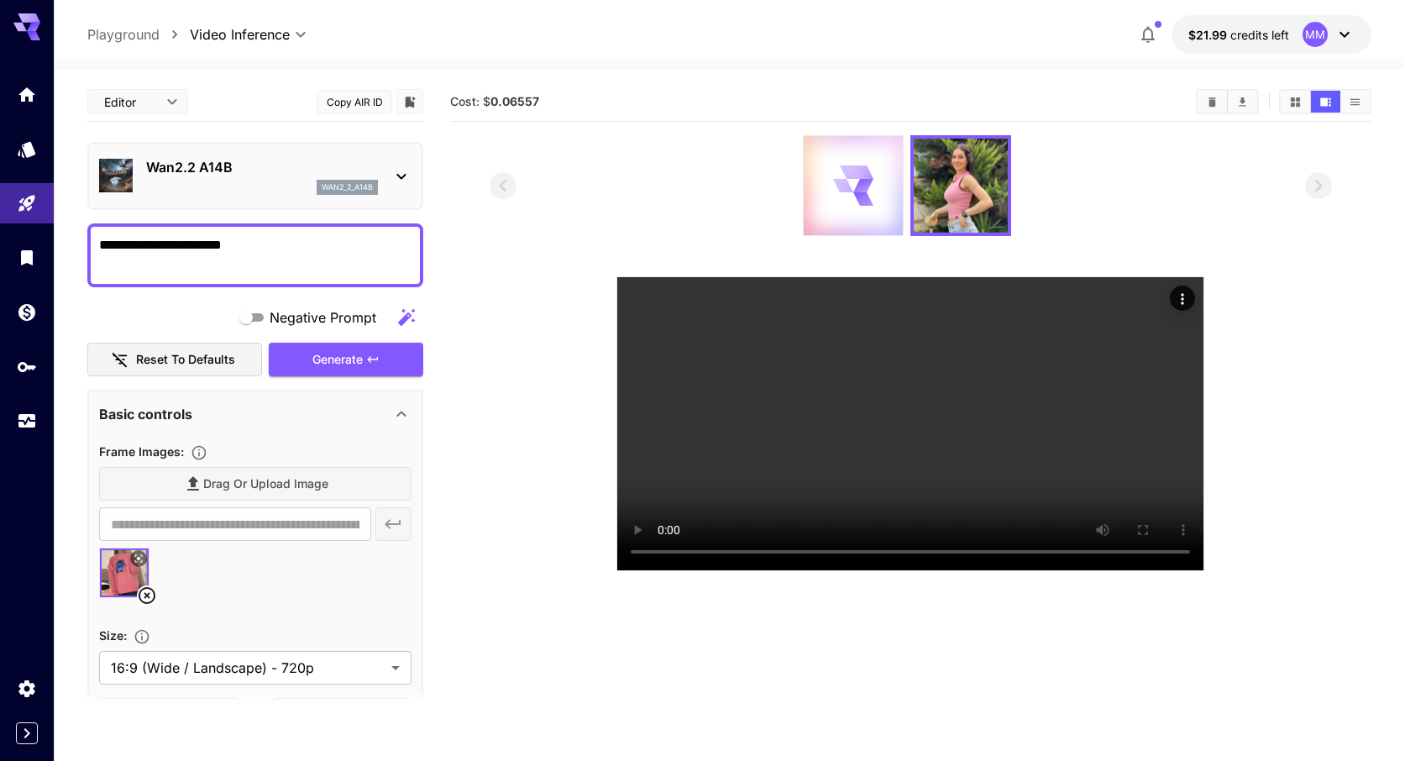
click at [859, 193] on icon at bounding box center [853, 184] width 39 height 39
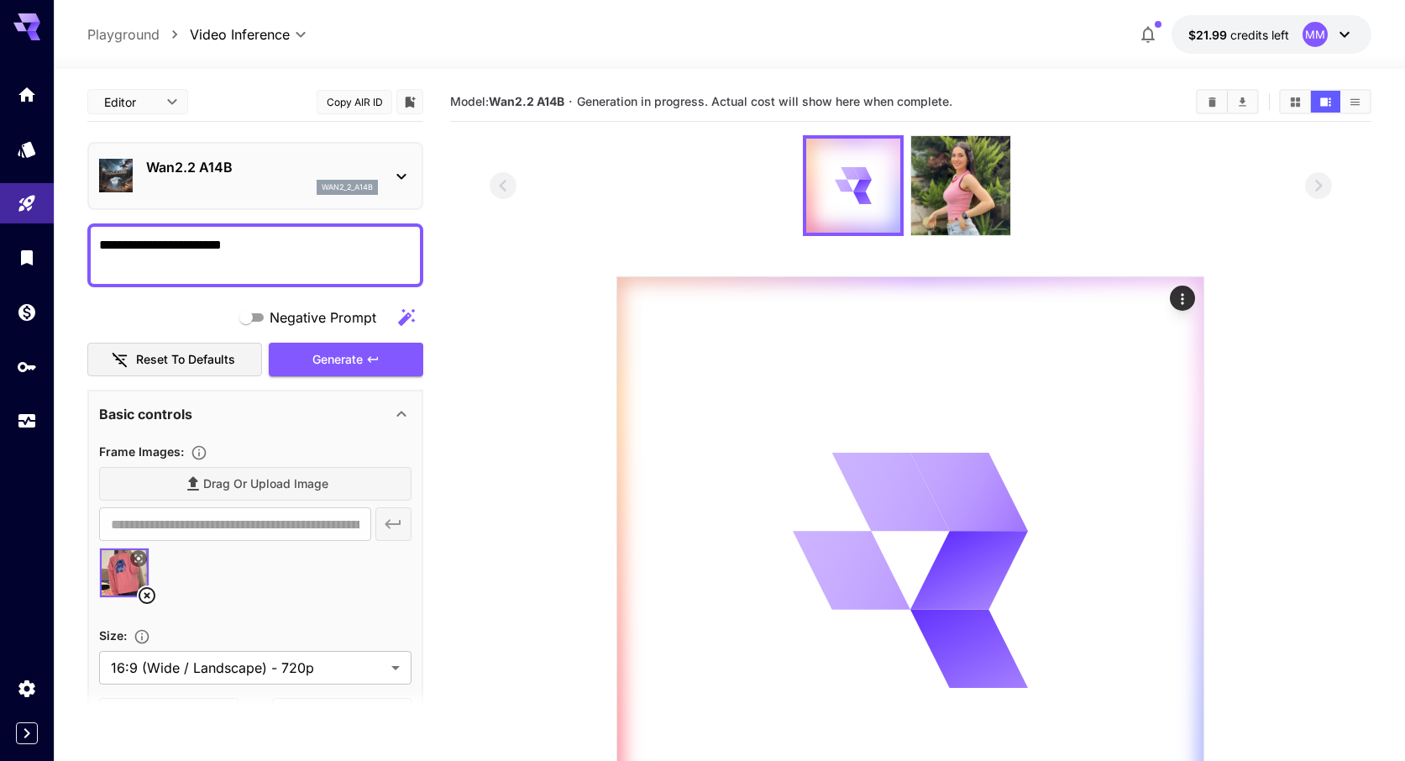
click at [401, 177] on icon at bounding box center [401, 177] width 9 height 6
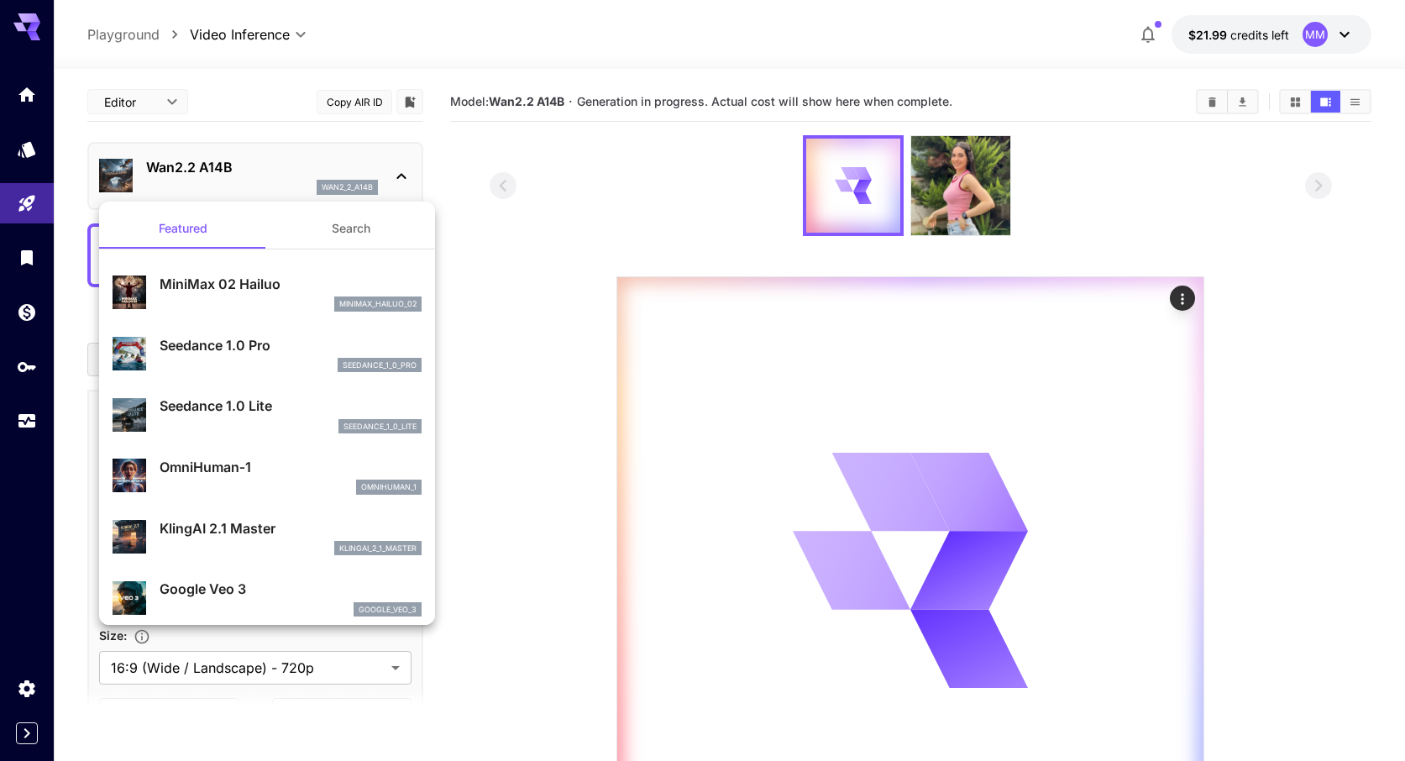
click at [503, 236] on div at bounding box center [702, 380] width 1405 height 761
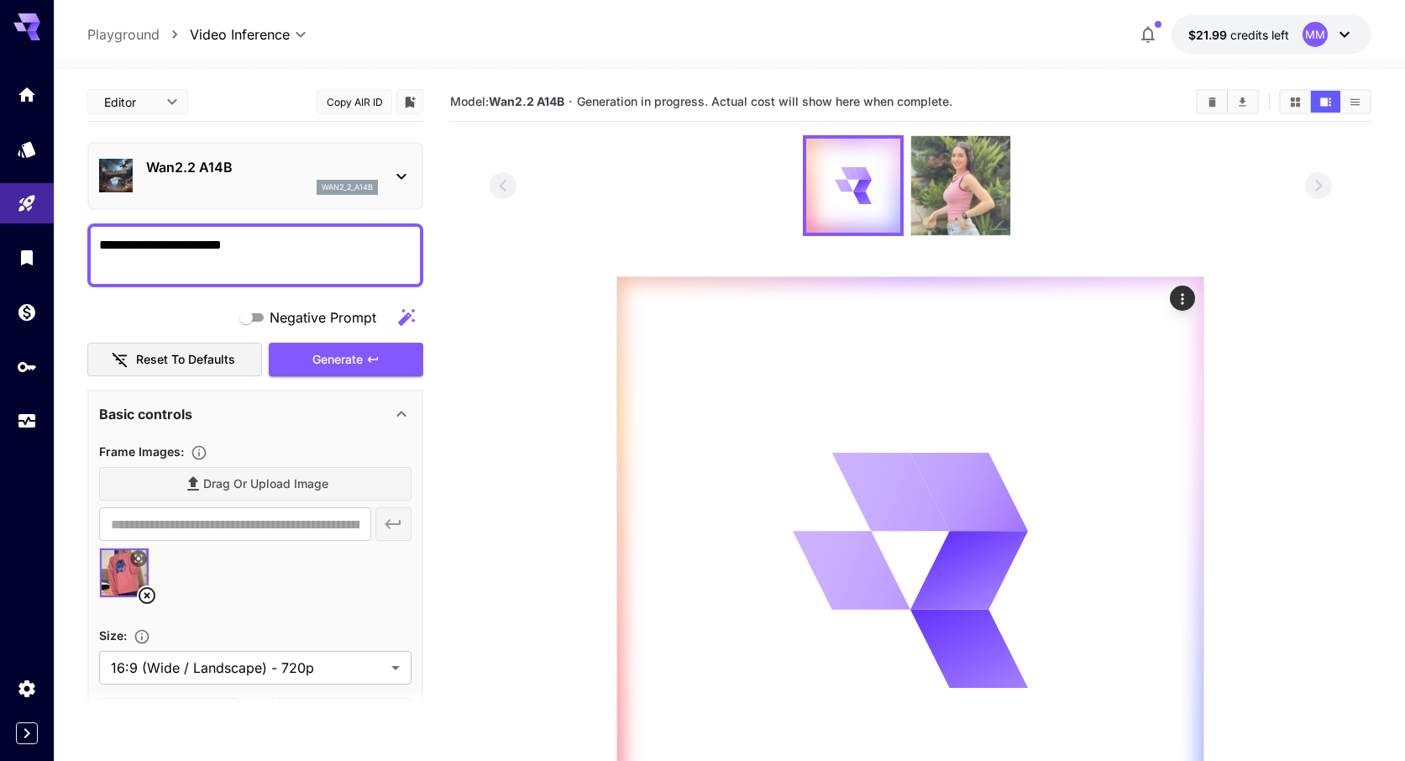
click at [972, 173] on img at bounding box center [960, 185] width 99 height 99
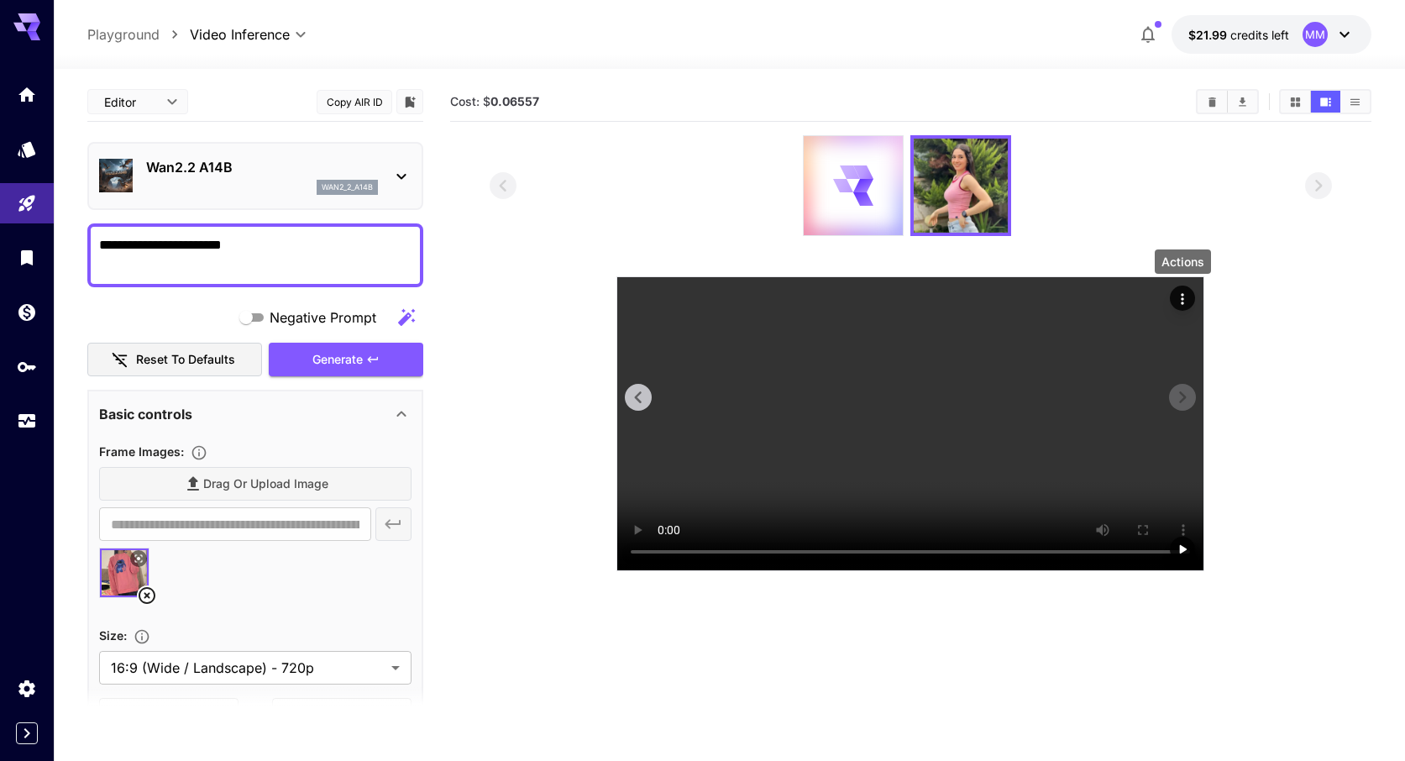
click at [1183, 300] on icon "Actions" at bounding box center [1182, 299] width 17 height 17
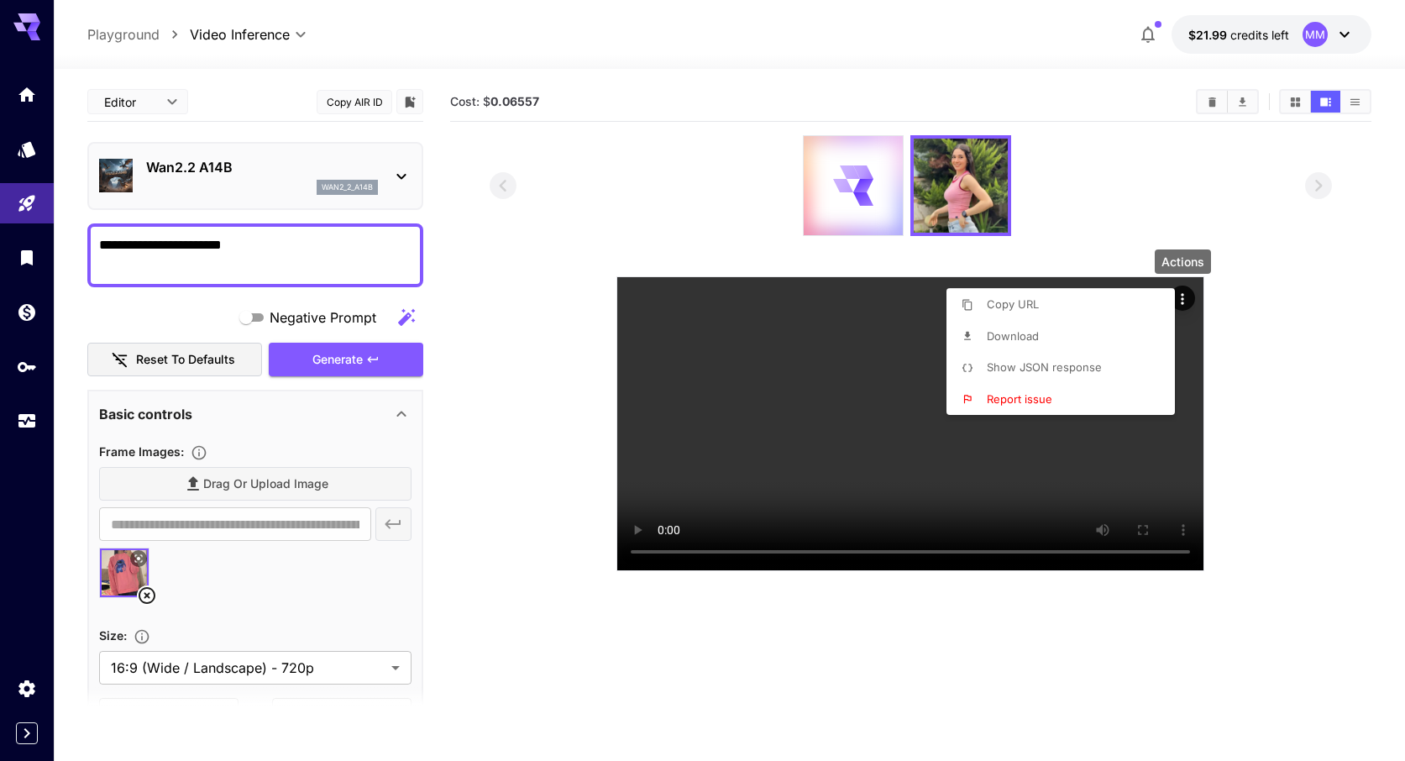
click at [1098, 375] on p "Show JSON response" at bounding box center [1044, 367] width 115 height 17
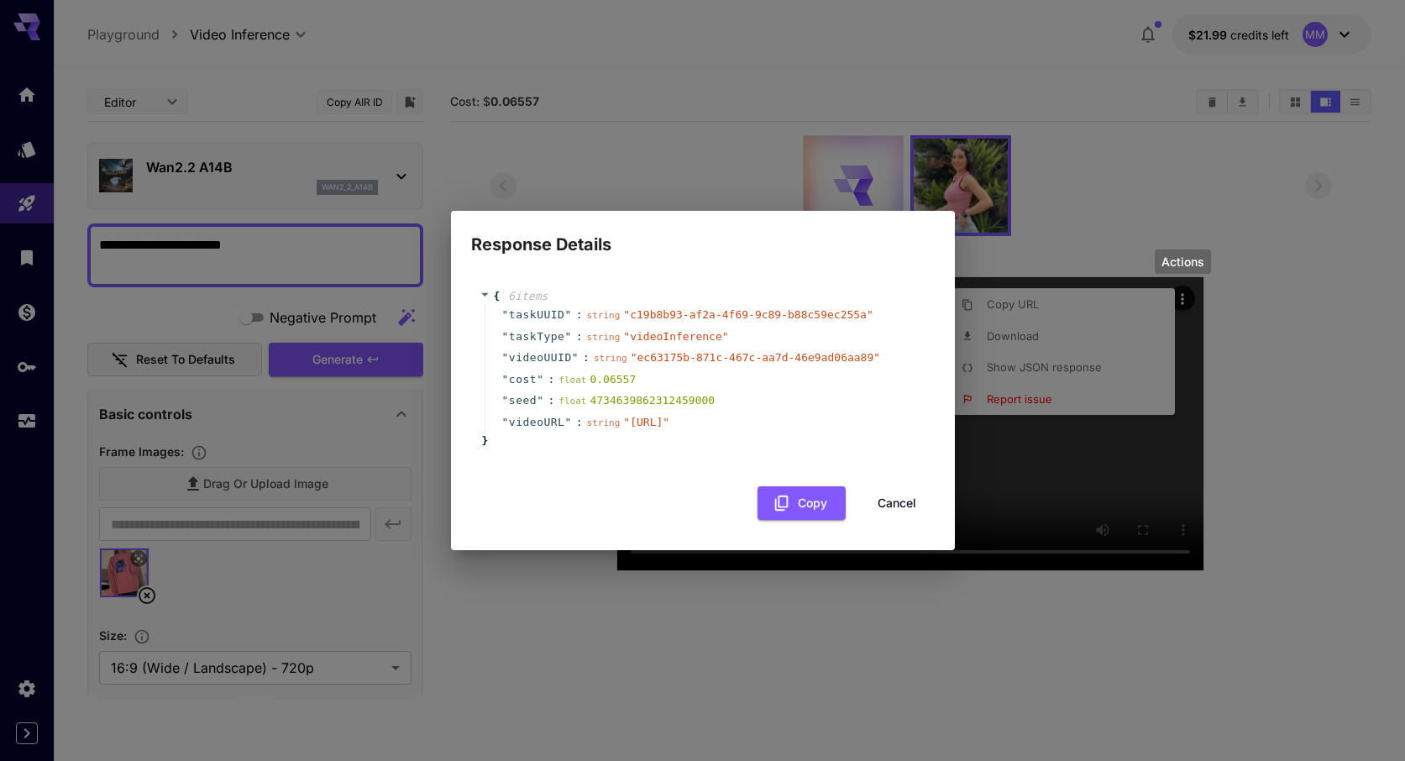
click at [1090, 157] on div "Response Details { 6 item s " taskUUID " : string " c19b8b93-af2a-4f69-9c89-b88…" at bounding box center [702, 380] width 1405 height 761
click at [883, 518] on button "Cancel" at bounding box center [897, 503] width 76 height 34
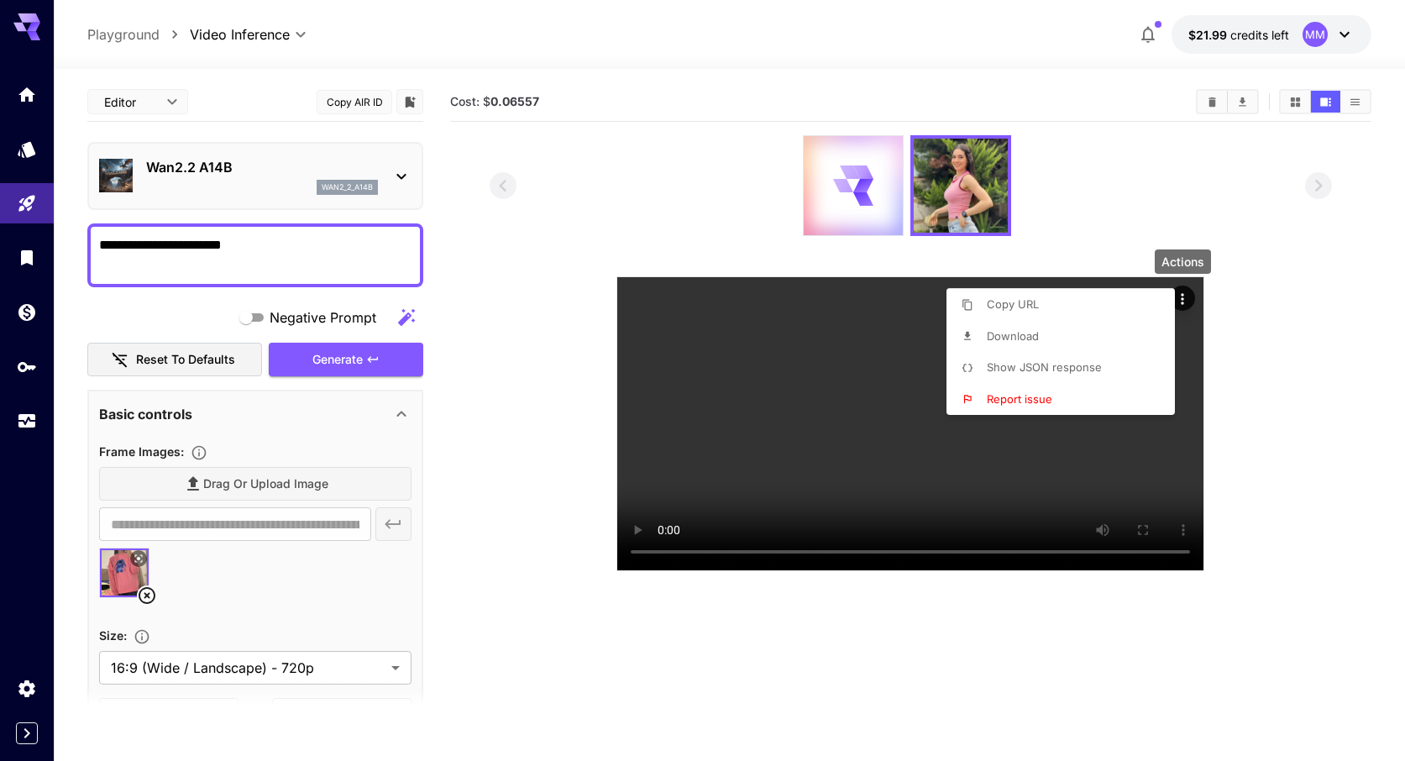
click at [857, 192] on div at bounding box center [702, 380] width 1405 height 761
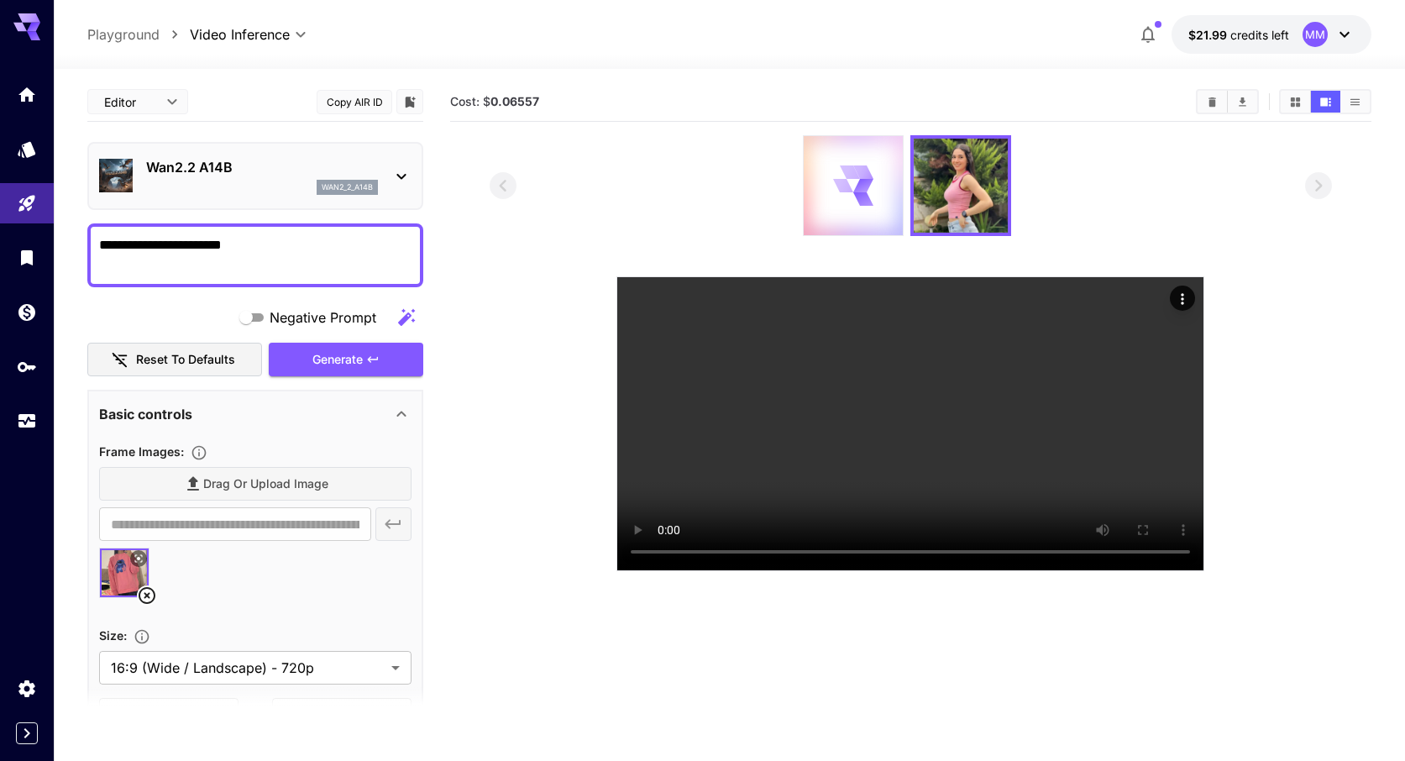
click at [861, 195] on icon at bounding box center [863, 198] width 20 height 13
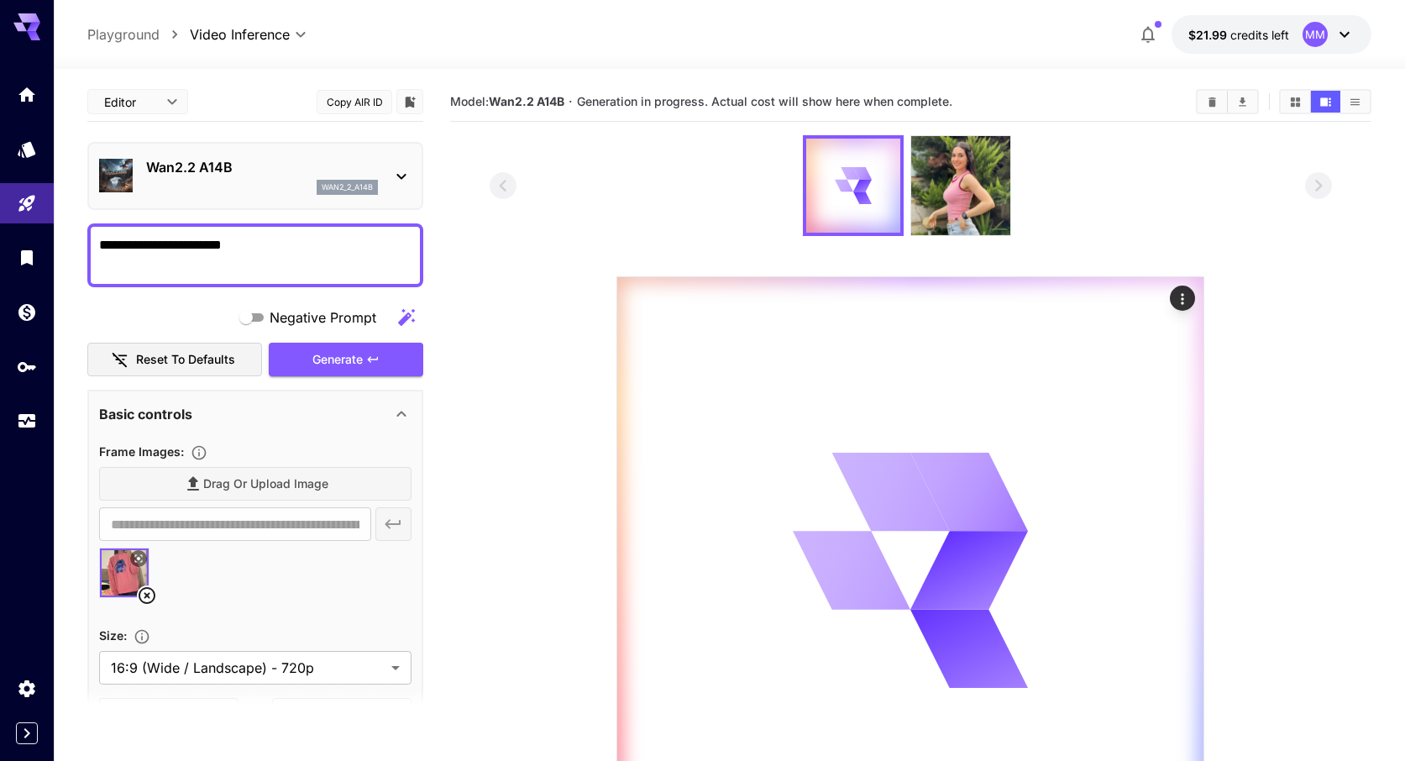
click at [1169, 204] on div at bounding box center [911, 185] width 843 height 101
click at [1115, 172] on div at bounding box center [911, 185] width 843 height 101
